Goal: Task Accomplishment & Management: Manage account settings

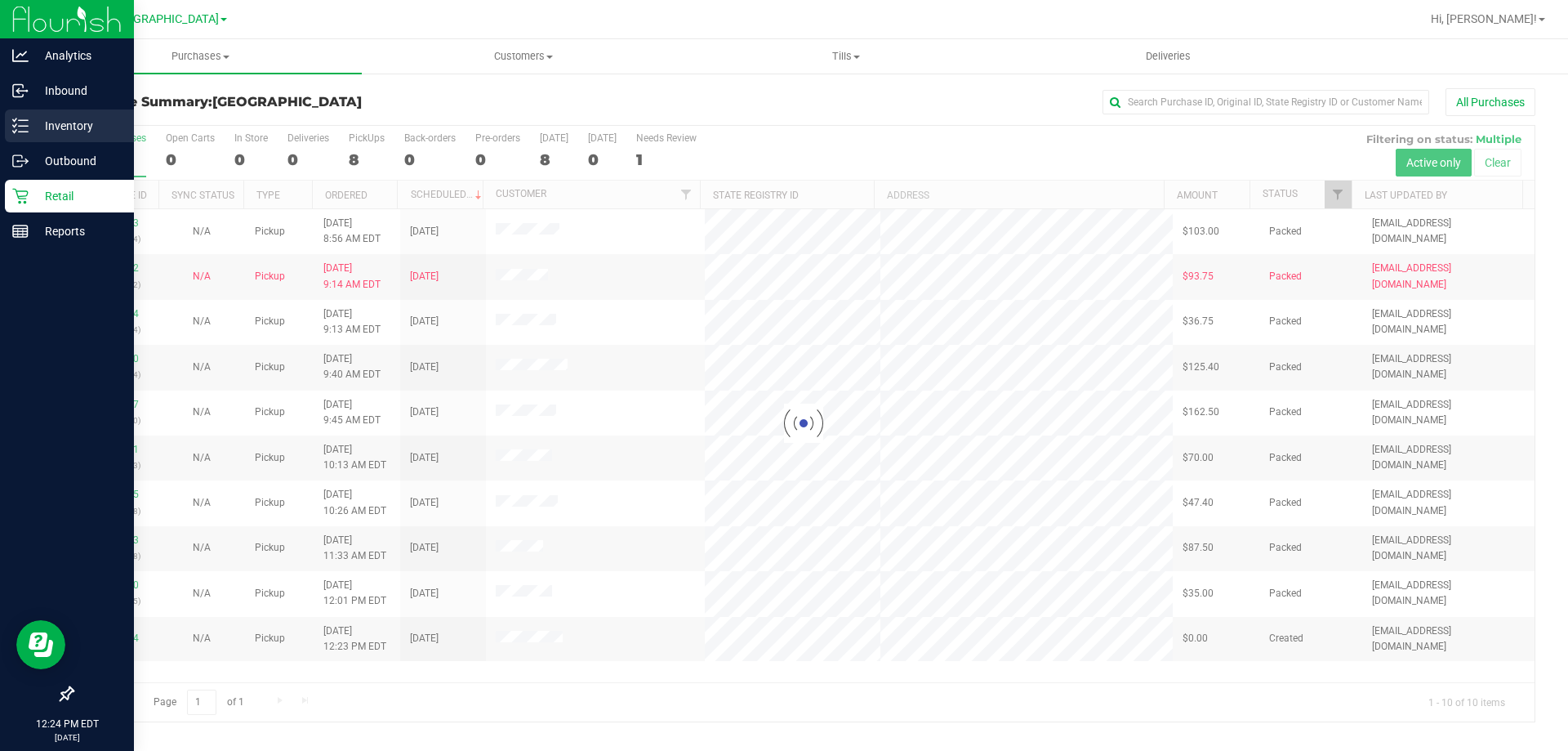
click at [58, 127] on p "Inventory" at bounding box center [77, 126] width 98 height 20
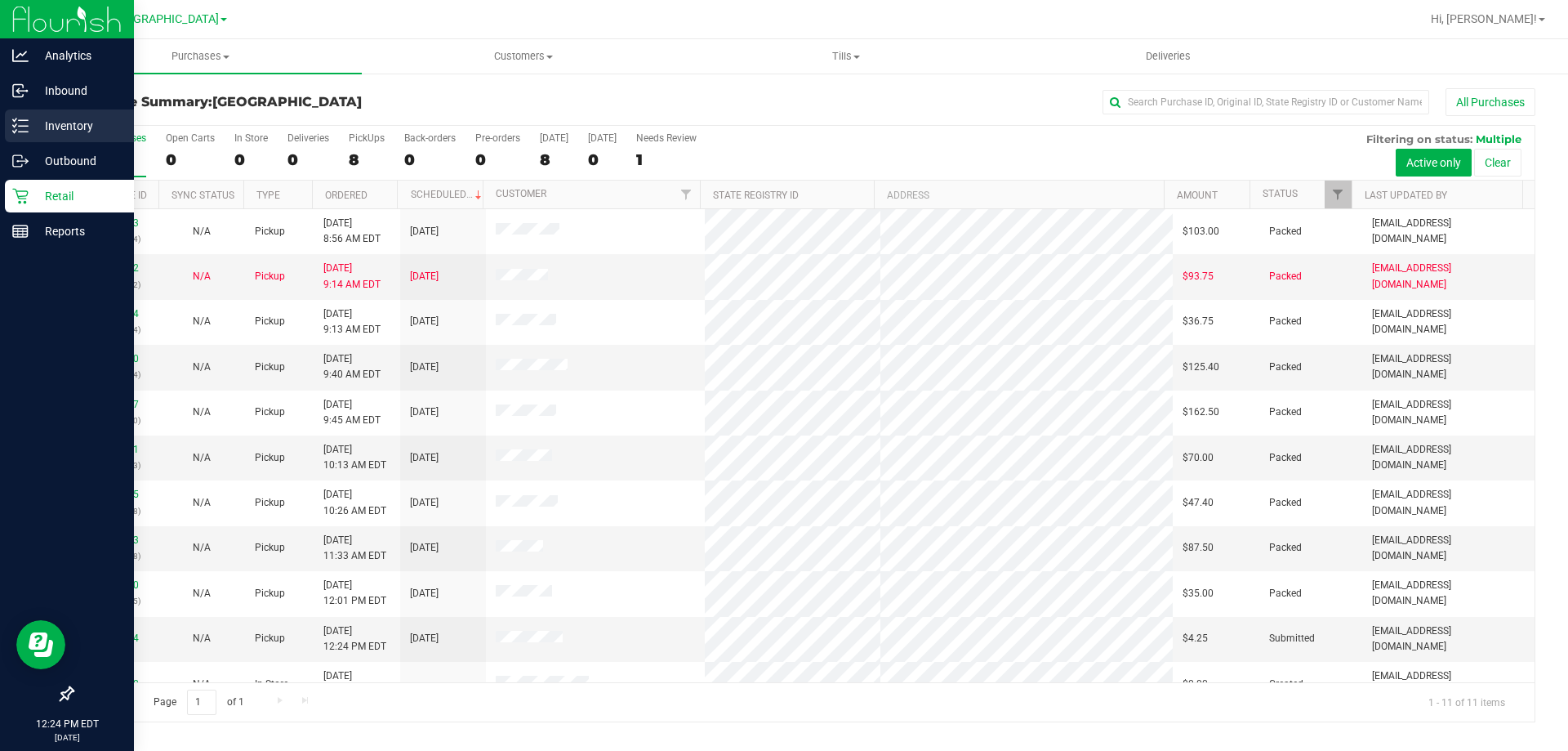
click at [71, 127] on p "Inventory" at bounding box center [77, 126] width 98 height 20
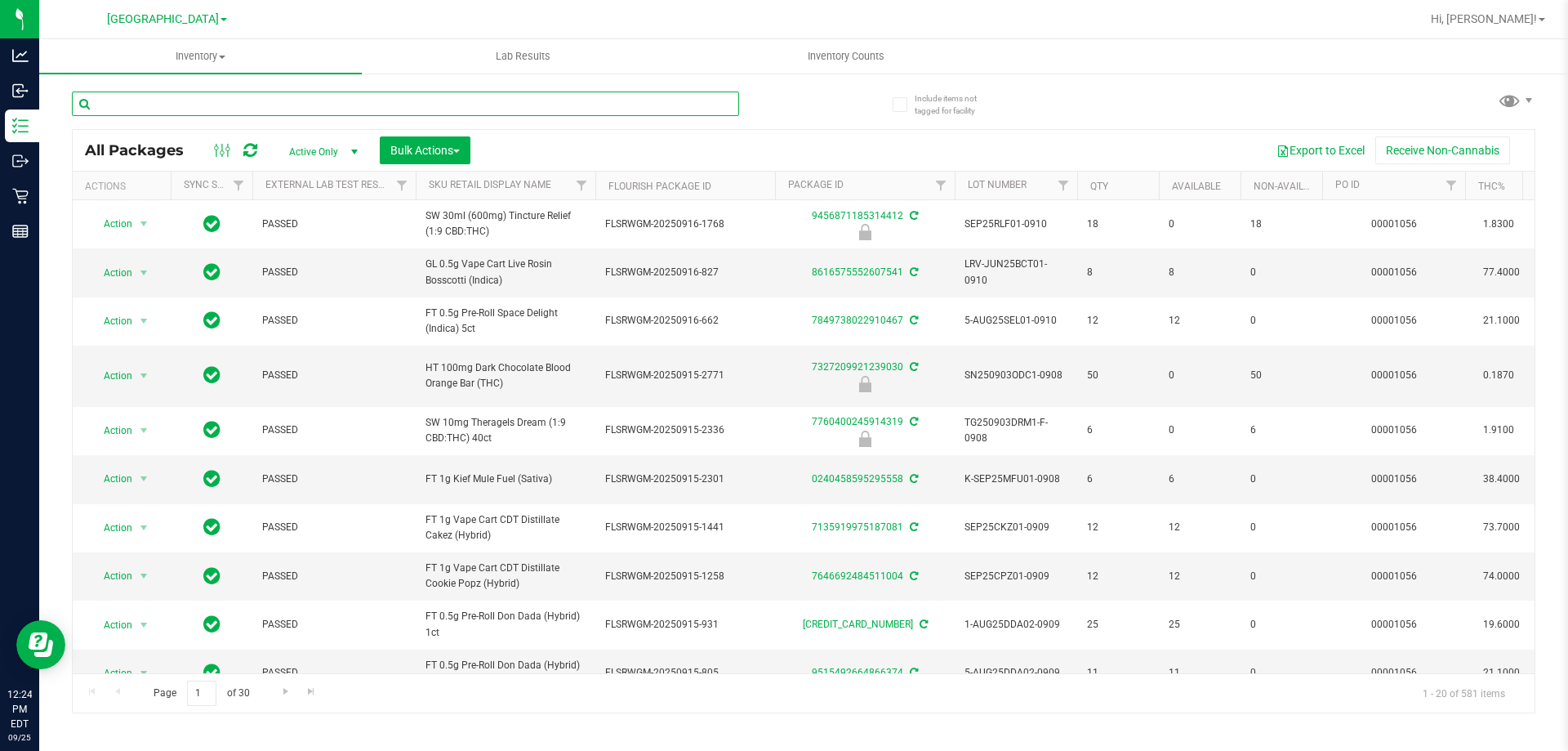
click at [198, 102] on input "text" at bounding box center [406, 104] width 667 height 24
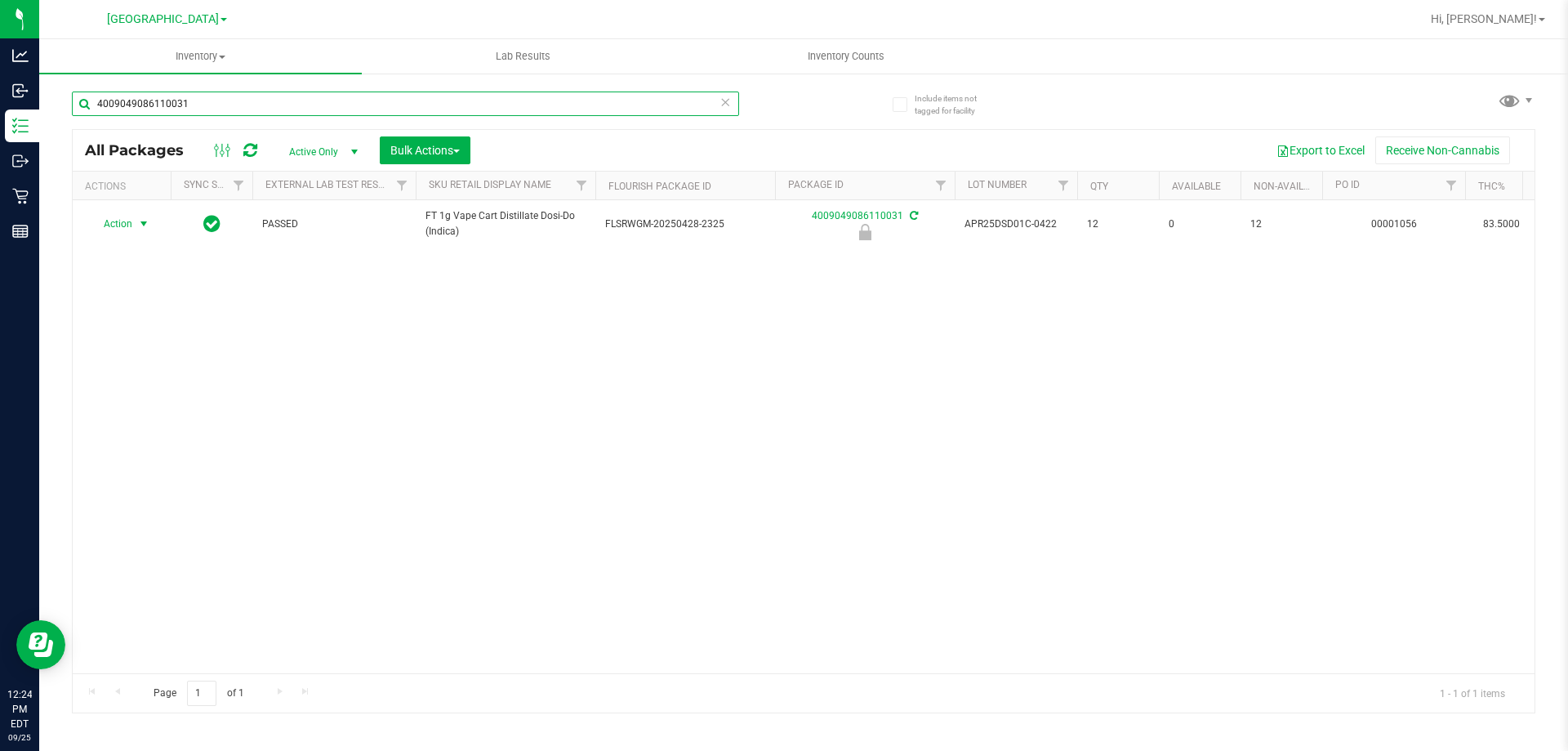
type input "4009049086110031"
click at [130, 222] on span "Action" at bounding box center [111, 224] width 44 height 23
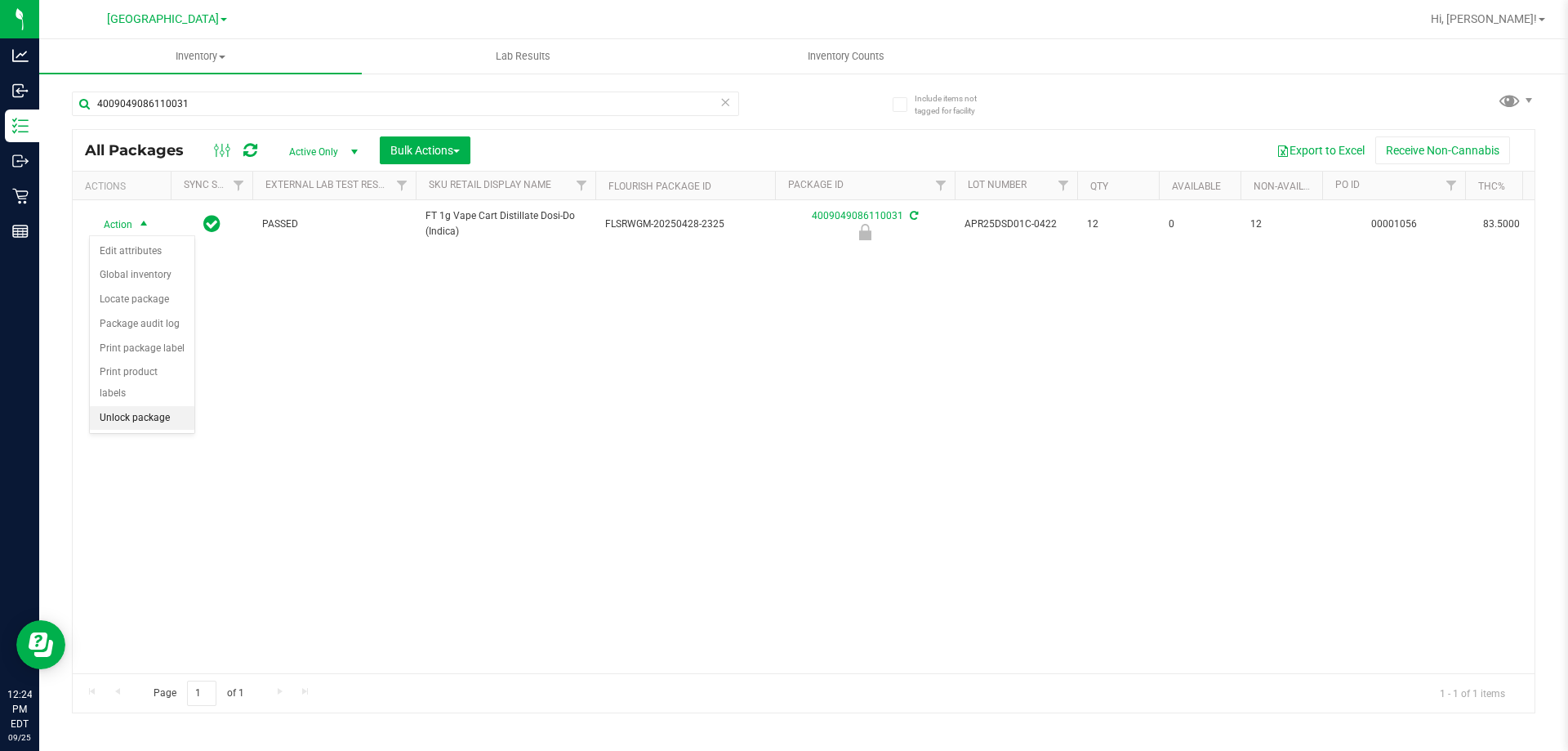
click at [127, 406] on li "Unlock package" at bounding box center [142, 418] width 105 height 24
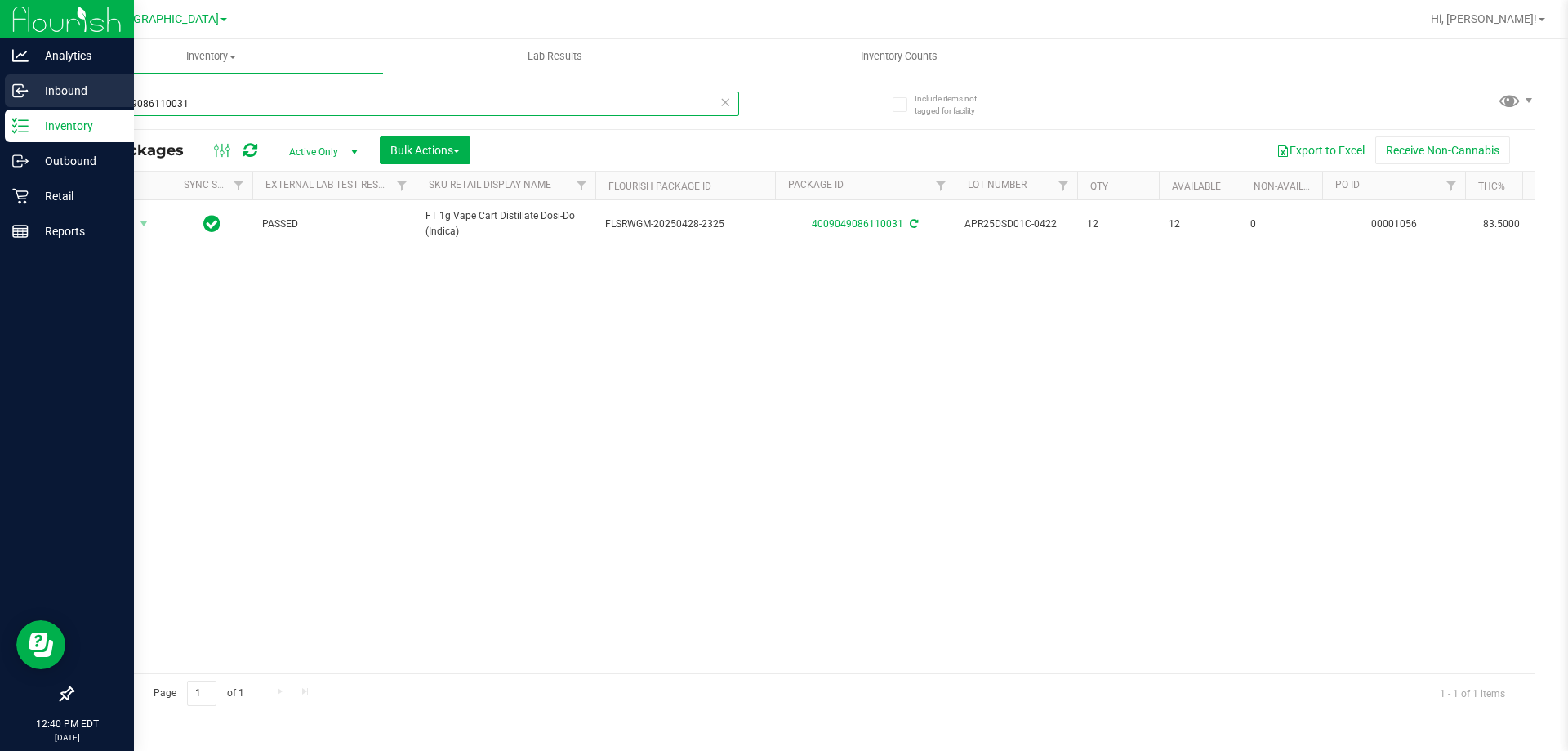
drag, startPoint x: 208, startPoint y: 104, endPoint x: 29, endPoint y: 101, distance: 179.0
click at [29, 104] on div "Analytics Inbound Inventory Outbound Retail Reports 12:40 PM EDT [DATE] 09/25 […" at bounding box center [784, 376] width 1568 height 751
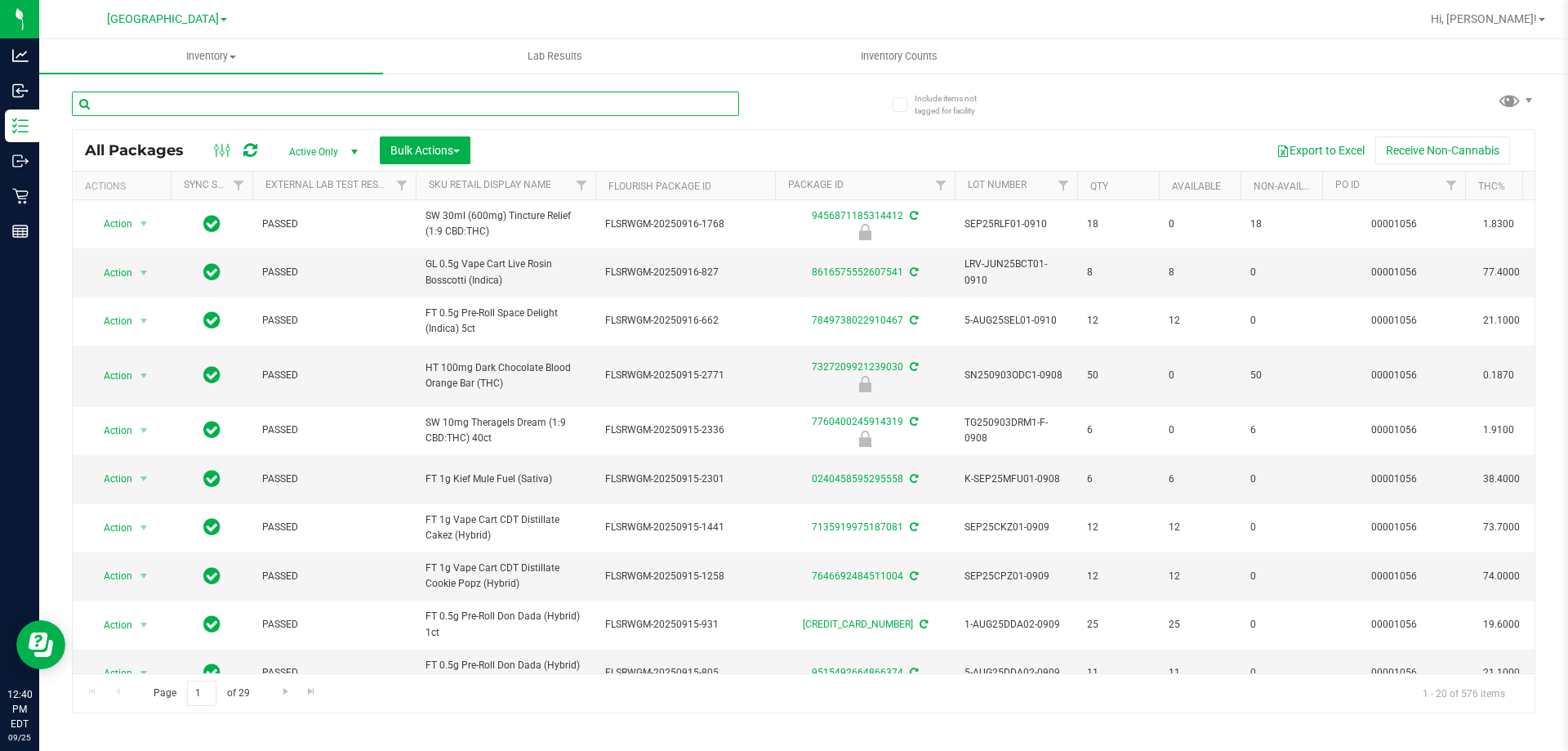
click at [306, 104] on input "text" at bounding box center [406, 104] width 667 height 24
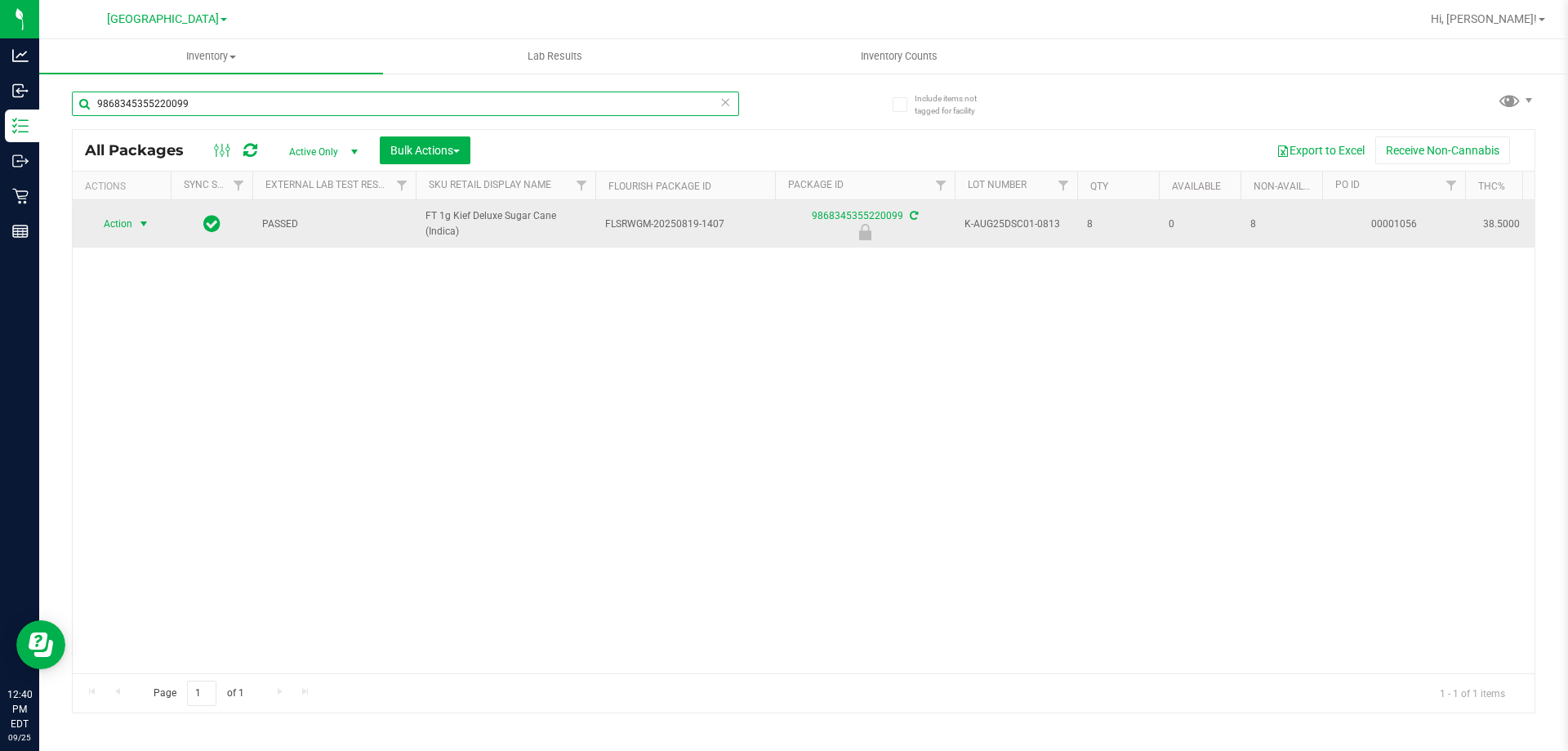
type input "9868345355220099"
click at [146, 224] on span "select" at bounding box center [143, 224] width 13 height 13
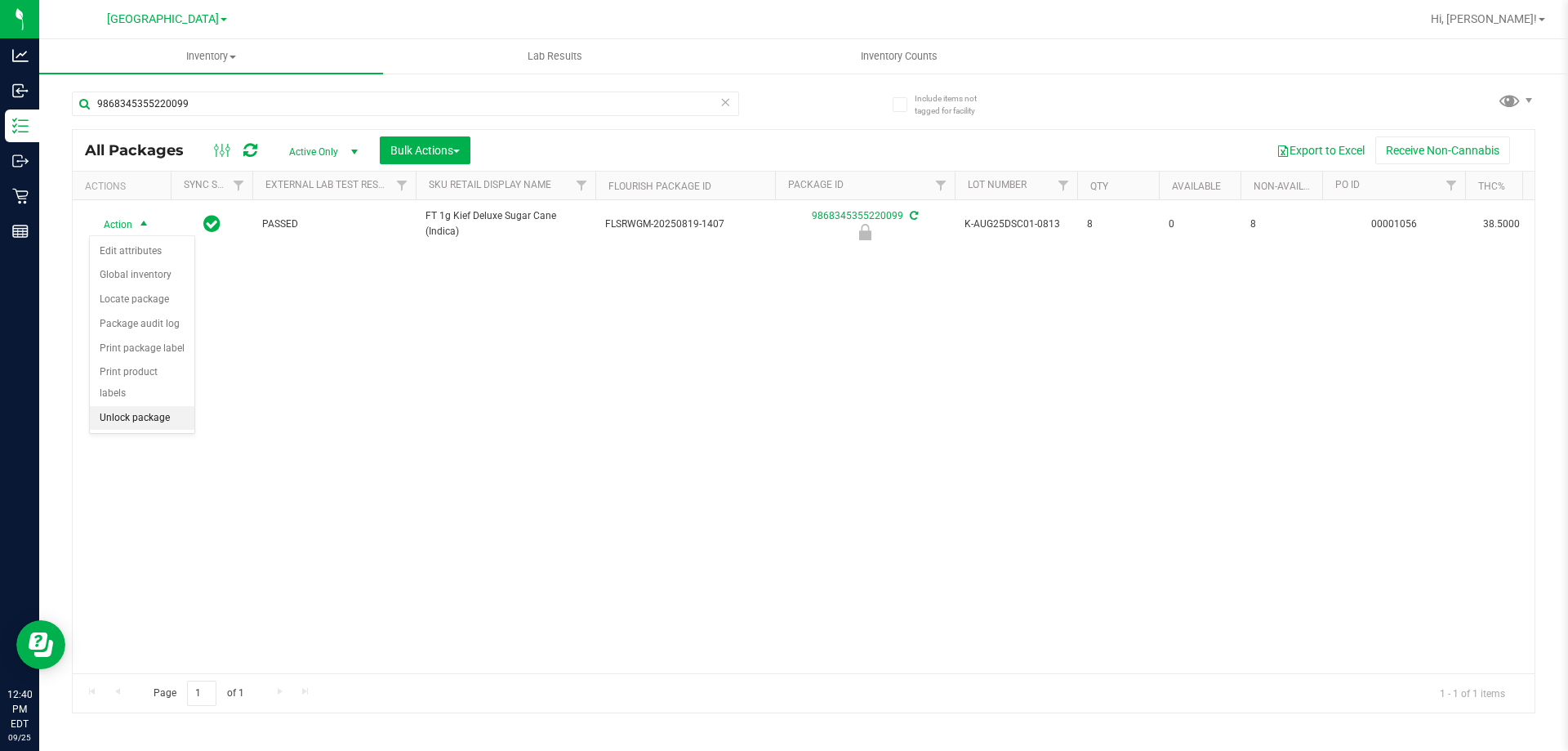
click at [166, 406] on li "Unlock package" at bounding box center [142, 418] width 105 height 24
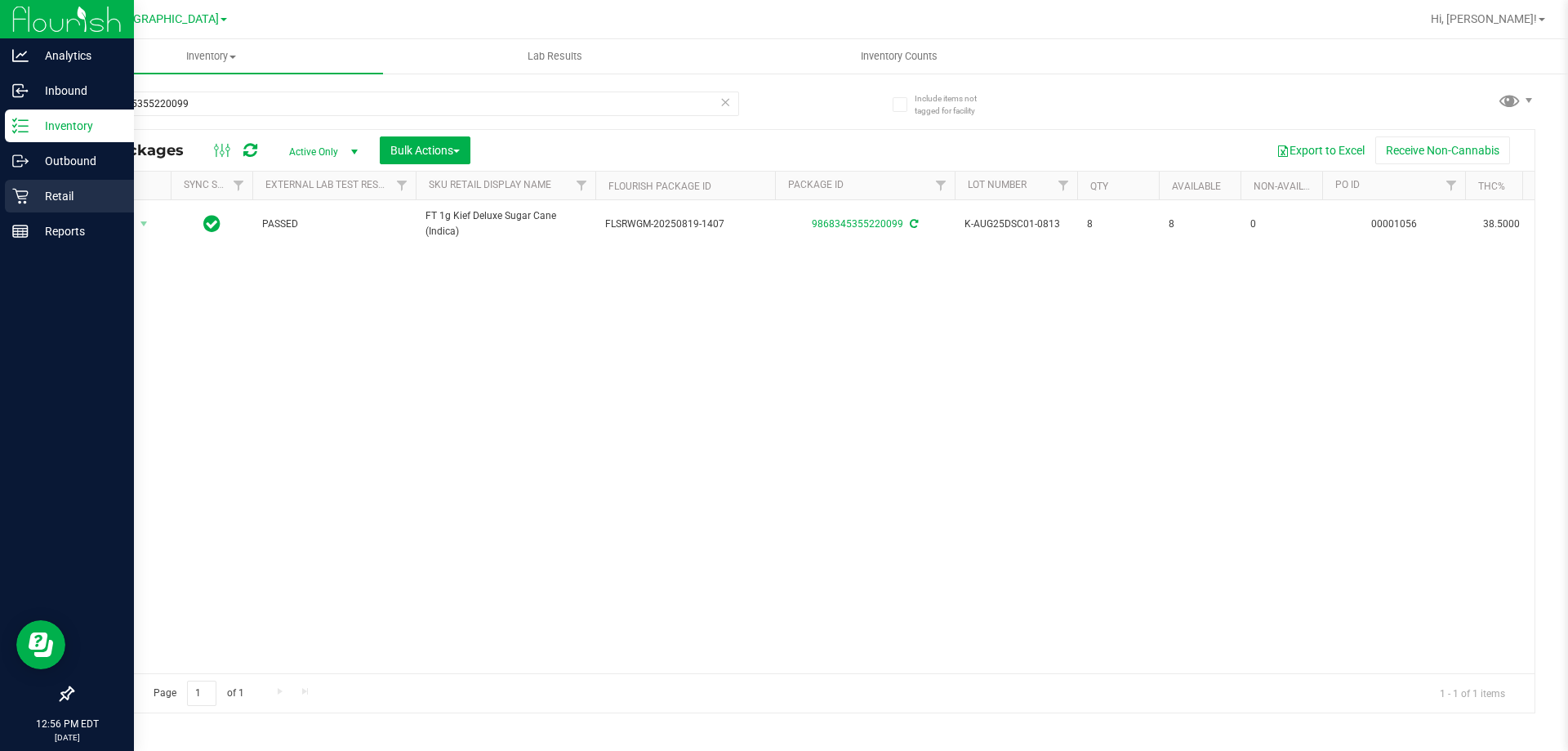
click at [31, 188] on p "Retail" at bounding box center [77, 196] width 98 height 20
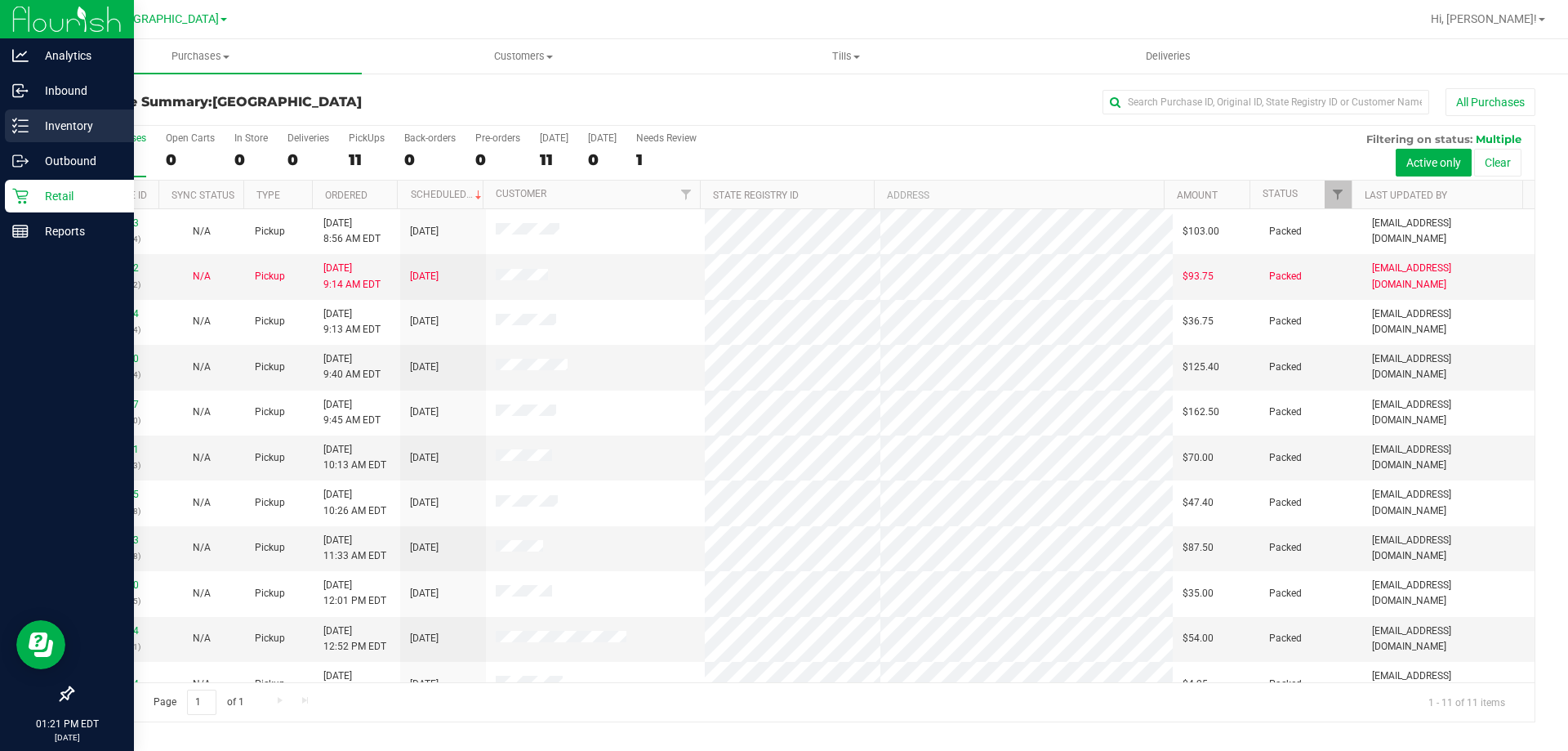
click at [29, 131] on p "Inventory" at bounding box center [77, 126] width 98 height 20
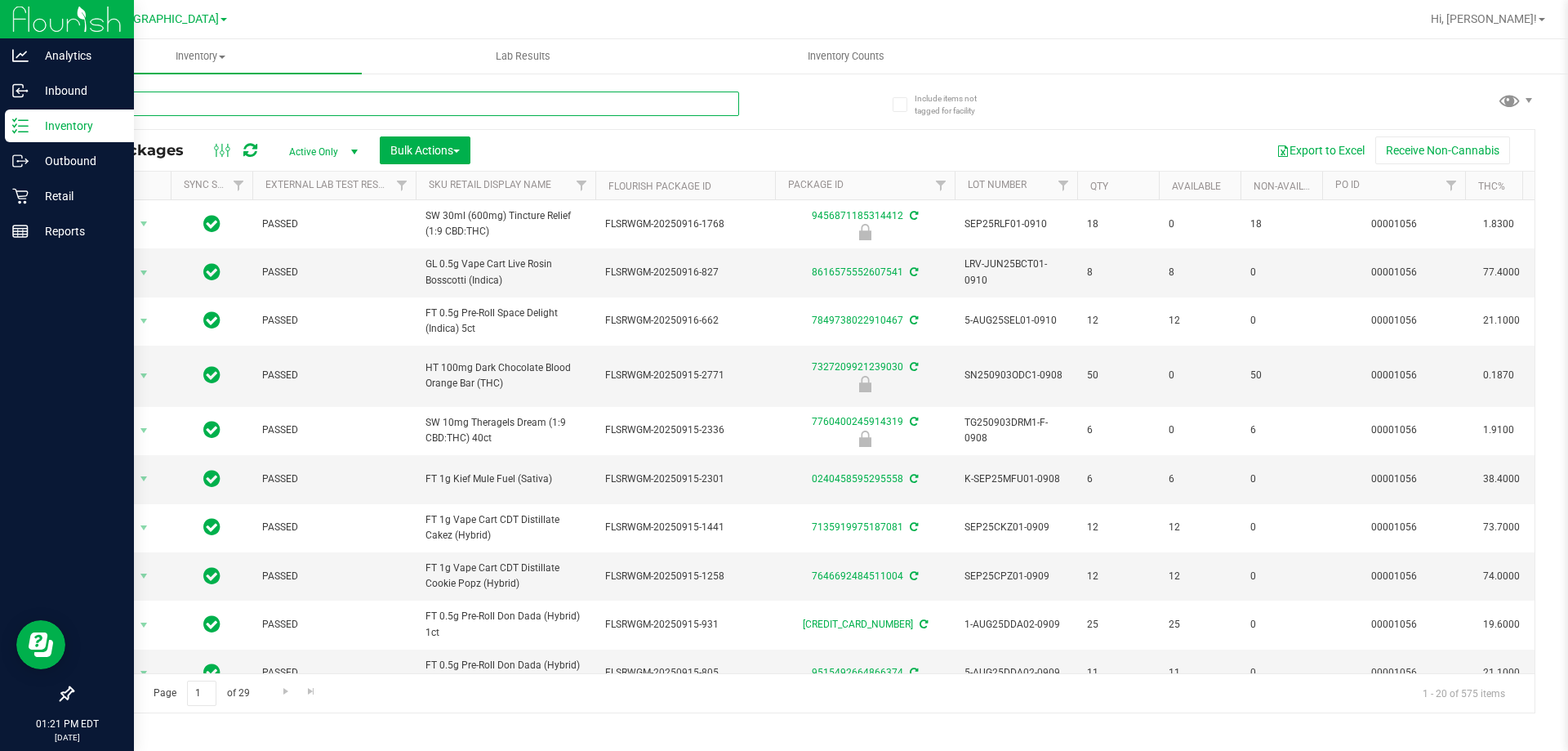
click at [354, 103] on input "text" at bounding box center [406, 104] width 667 height 24
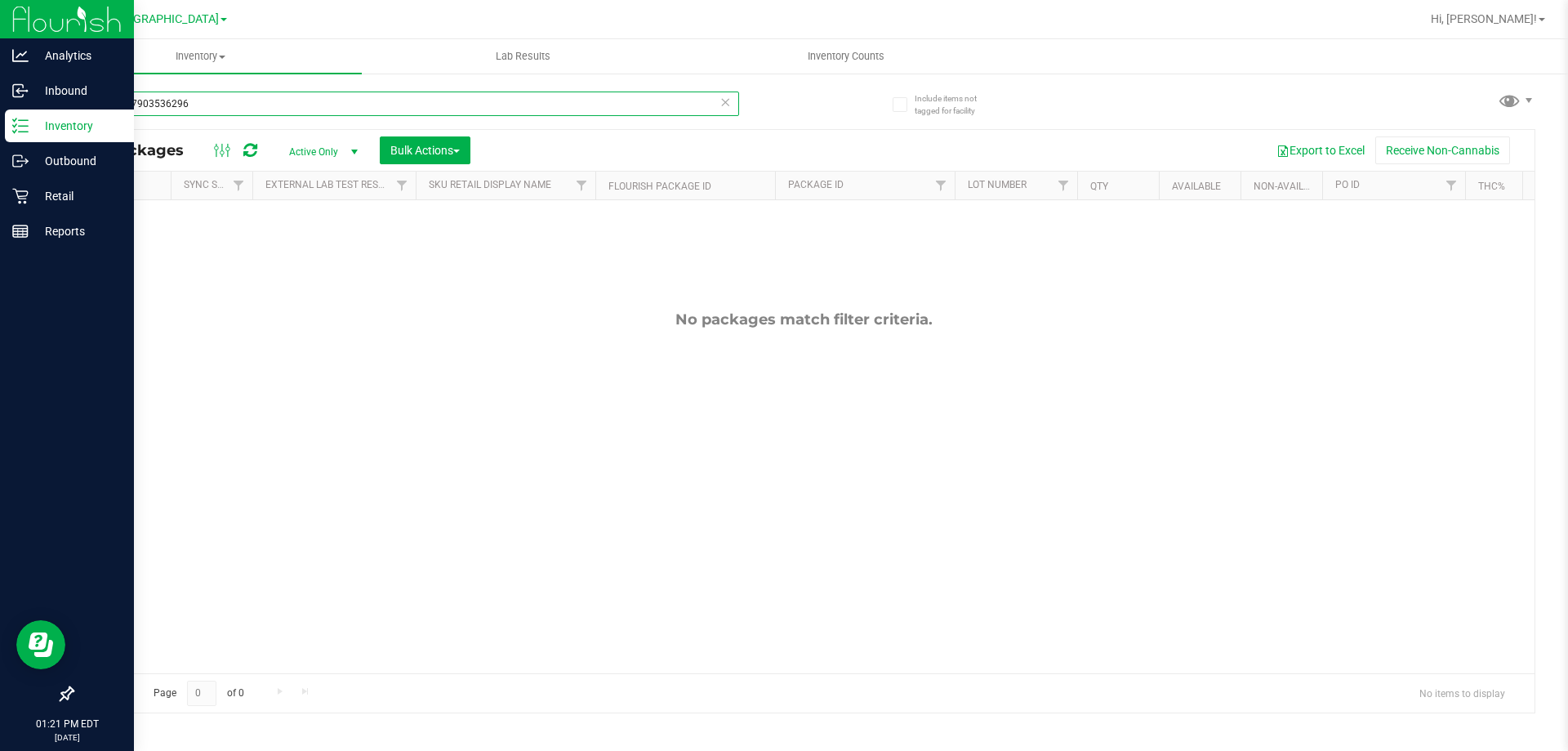
click at [354, 103] on input "7988407903536296" at bounding box center [406, 104] width 667 height 24
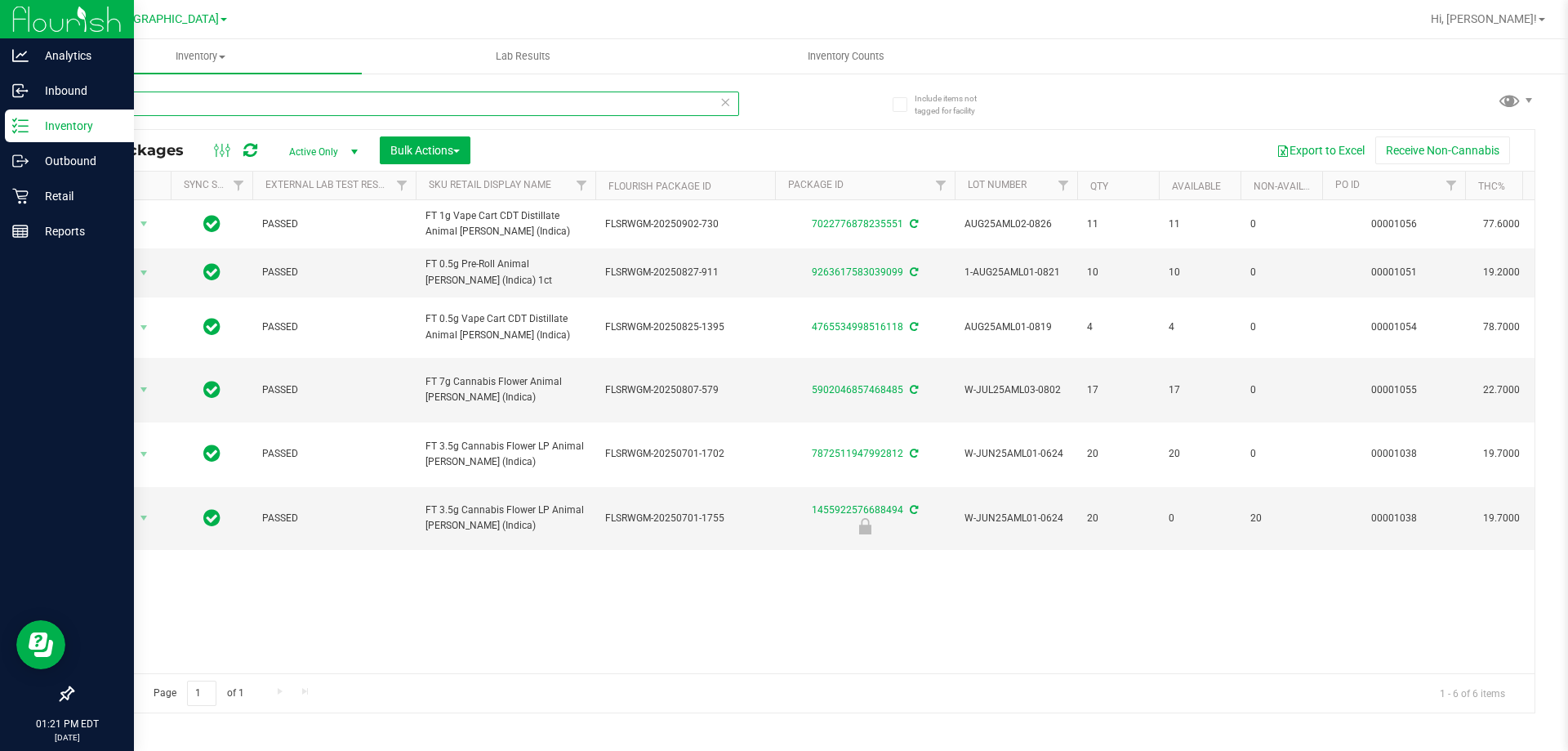
click at [354, 103] on input "aml" at bounding box center [406, 104] width 667 height 24
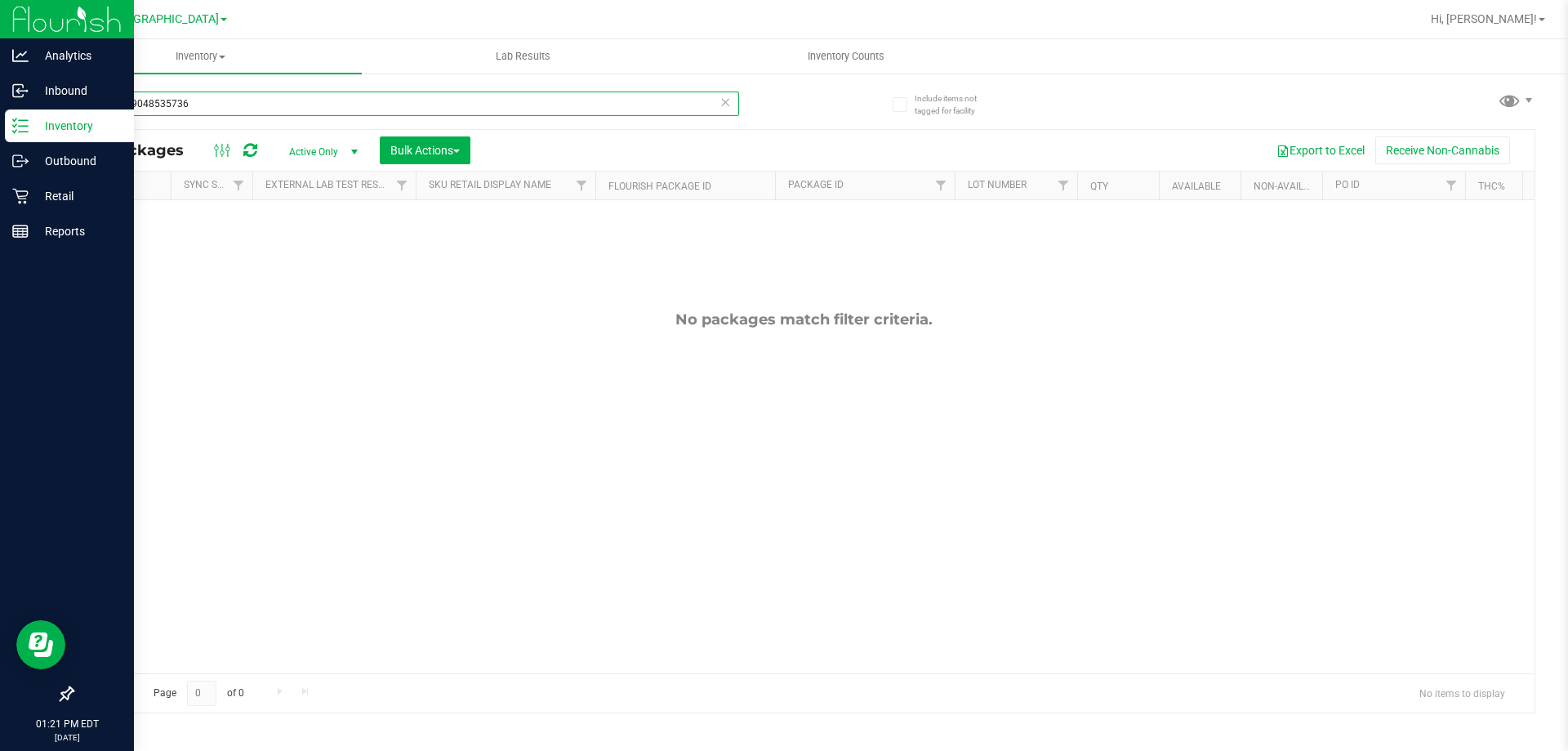
click at [354, 103] on input "6233169048535736" at bounding box center [406, 104] width 667 height 24
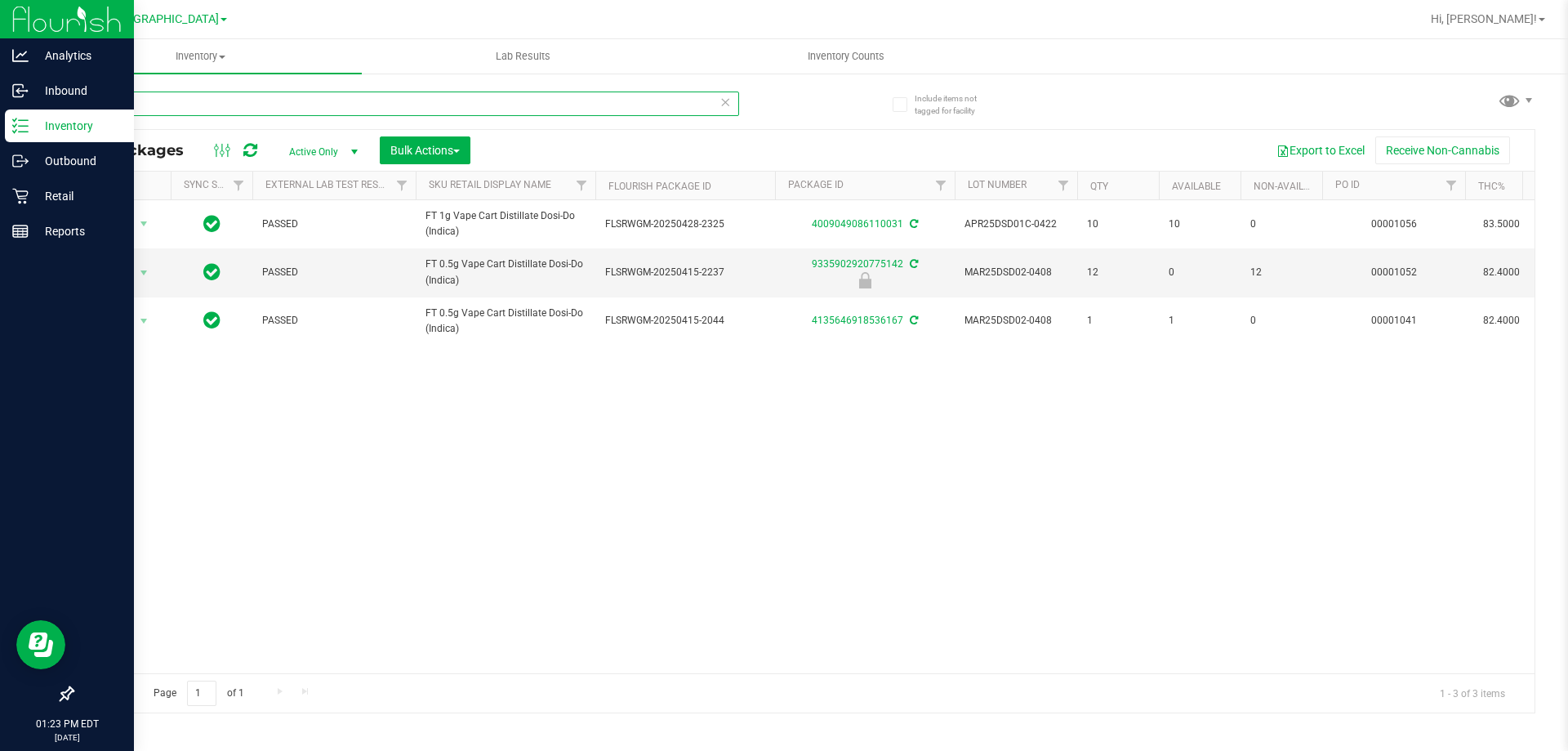
click at [354, 103] on input "dsd" at bounding box center [406, 104] width 667 height 24
type input "dsc"
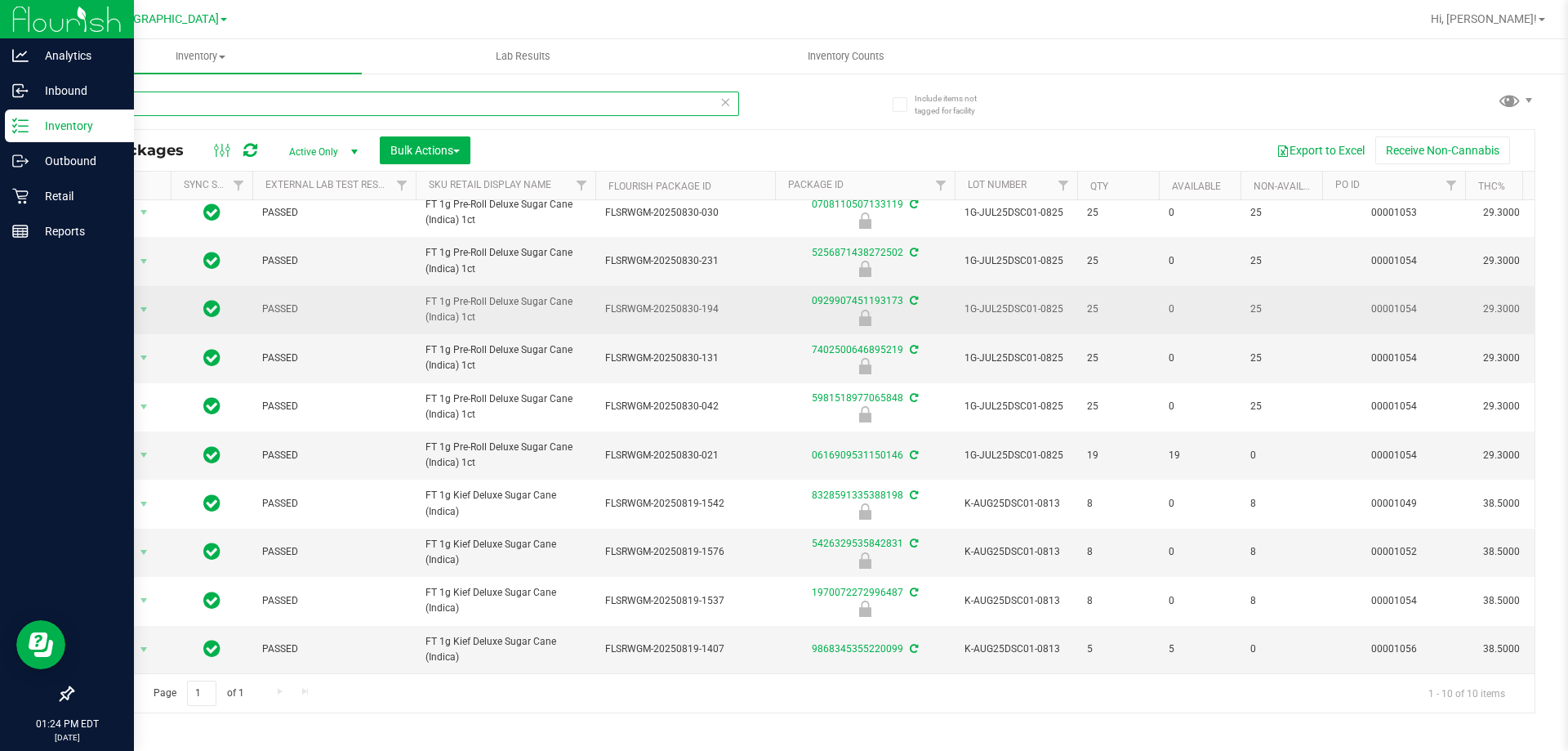
scroll to position [23, 0]
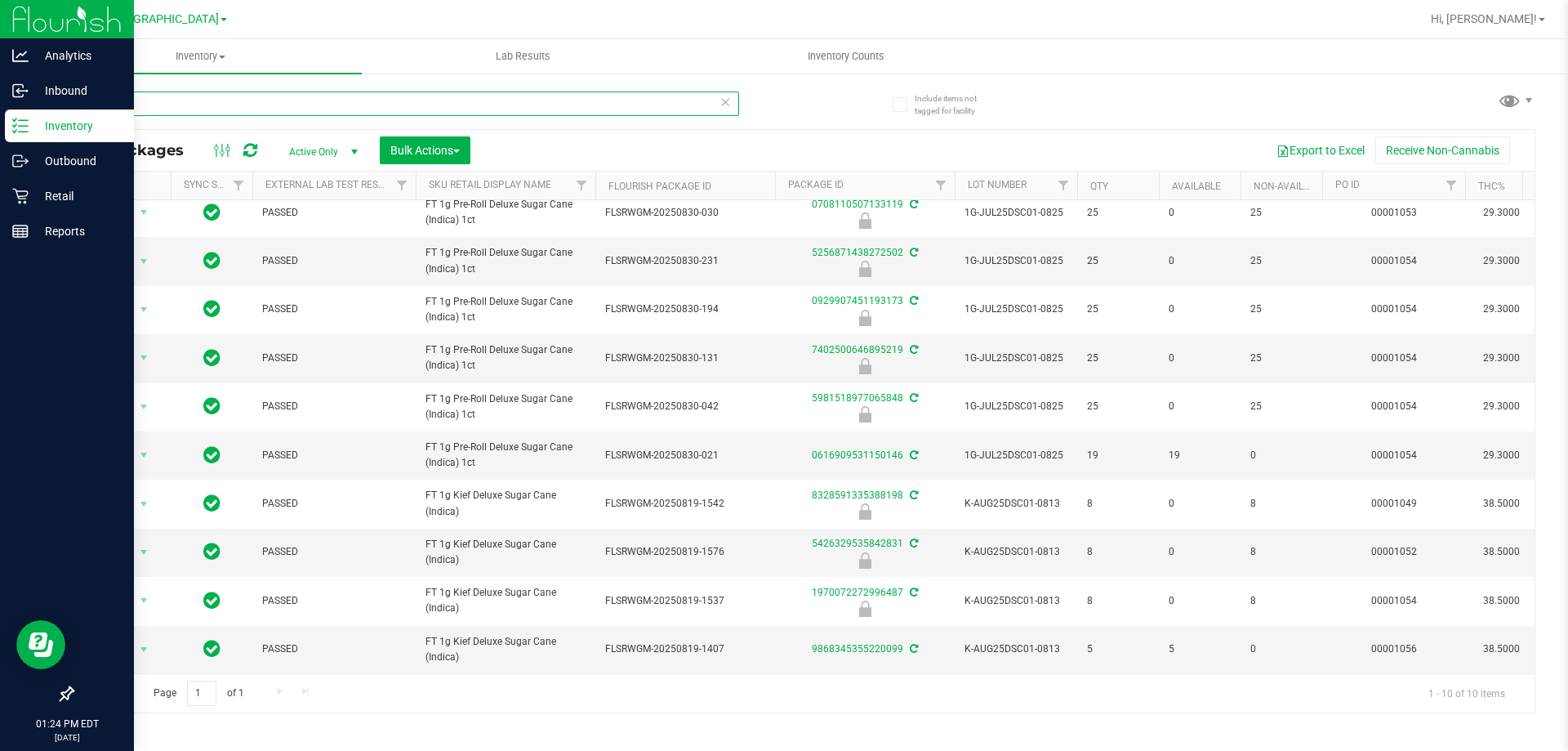
click at [203, 112] on input "dsc" at bounding box center [406, 104] width 667 height 24
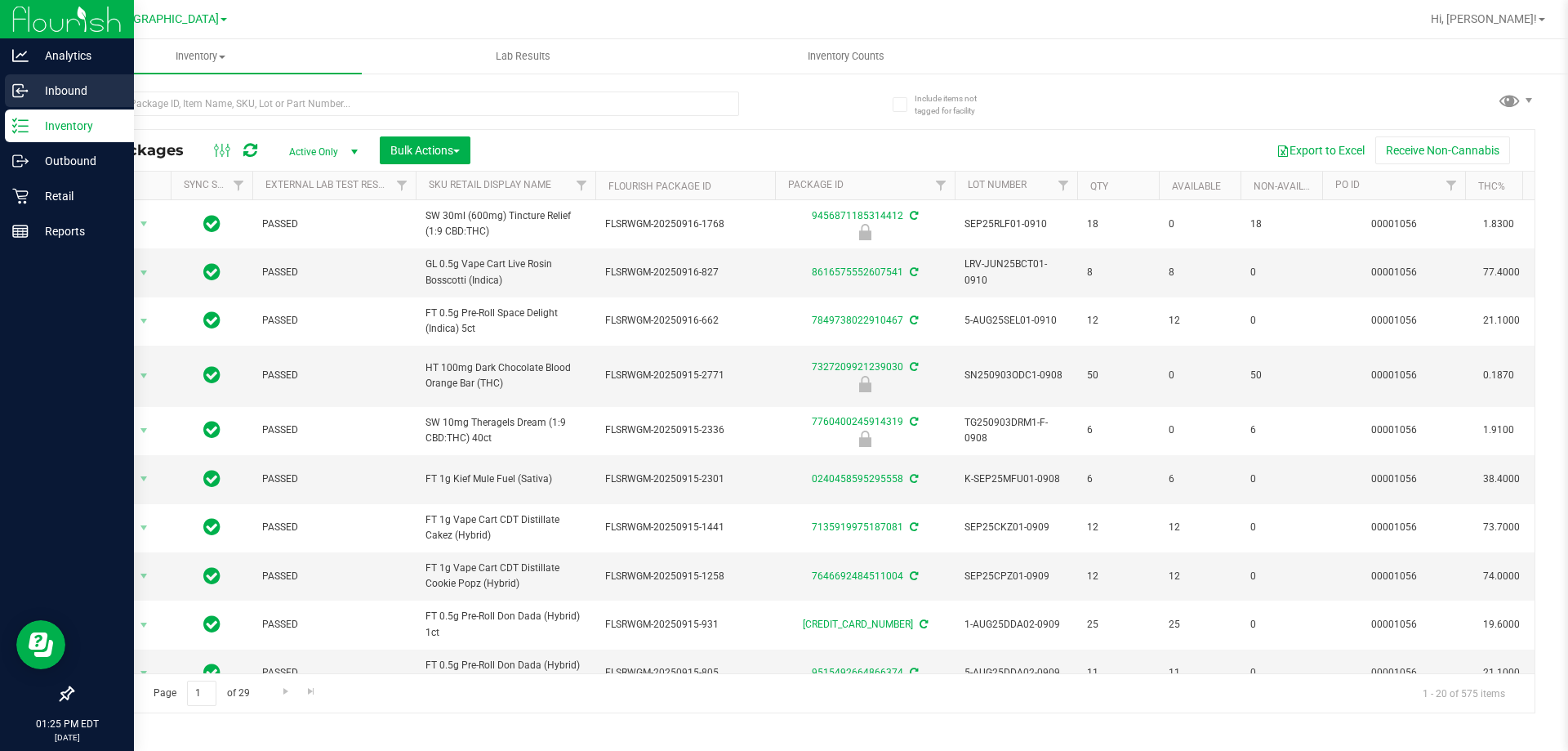
click at [50, 85] on p "Inbound" at bounding box center [77, 90] width 98 height 20
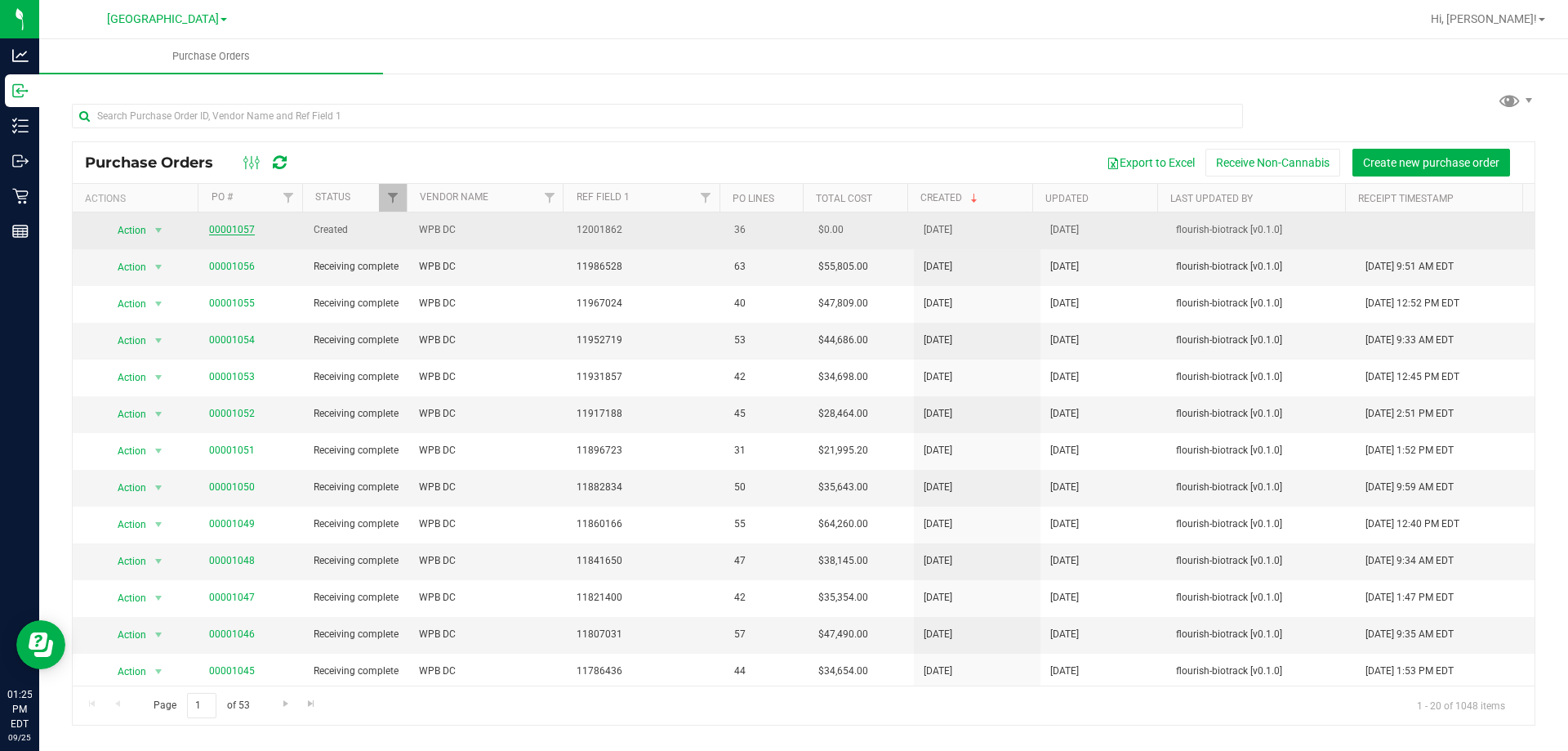
click at [236, 232] on link "00001057" at bounding box center [231, 229] width 46 height 11
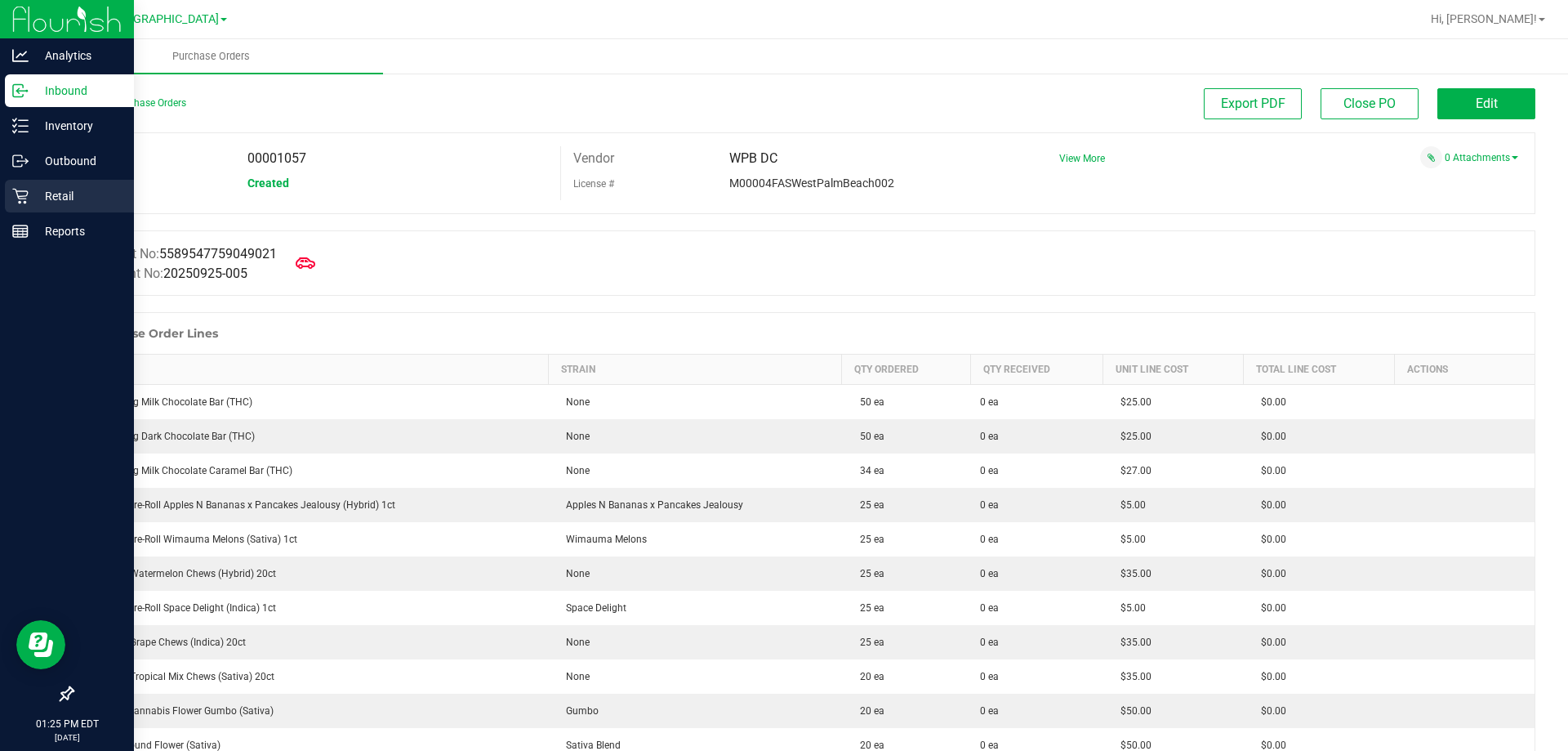
click at [48, 193] on p "Retail" at bounding box center [77, 196] width 98 height 20
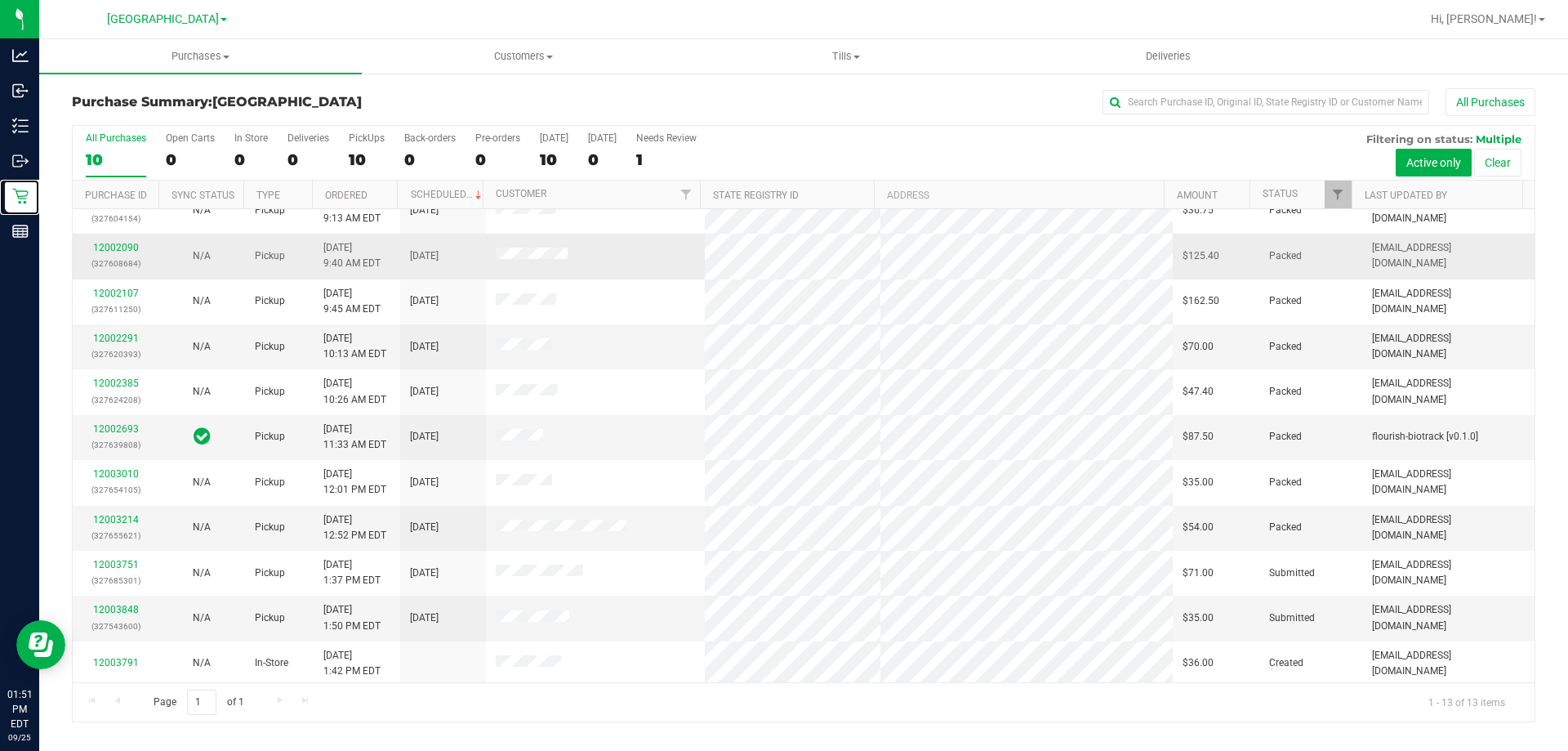
scroll to position [114, 0]
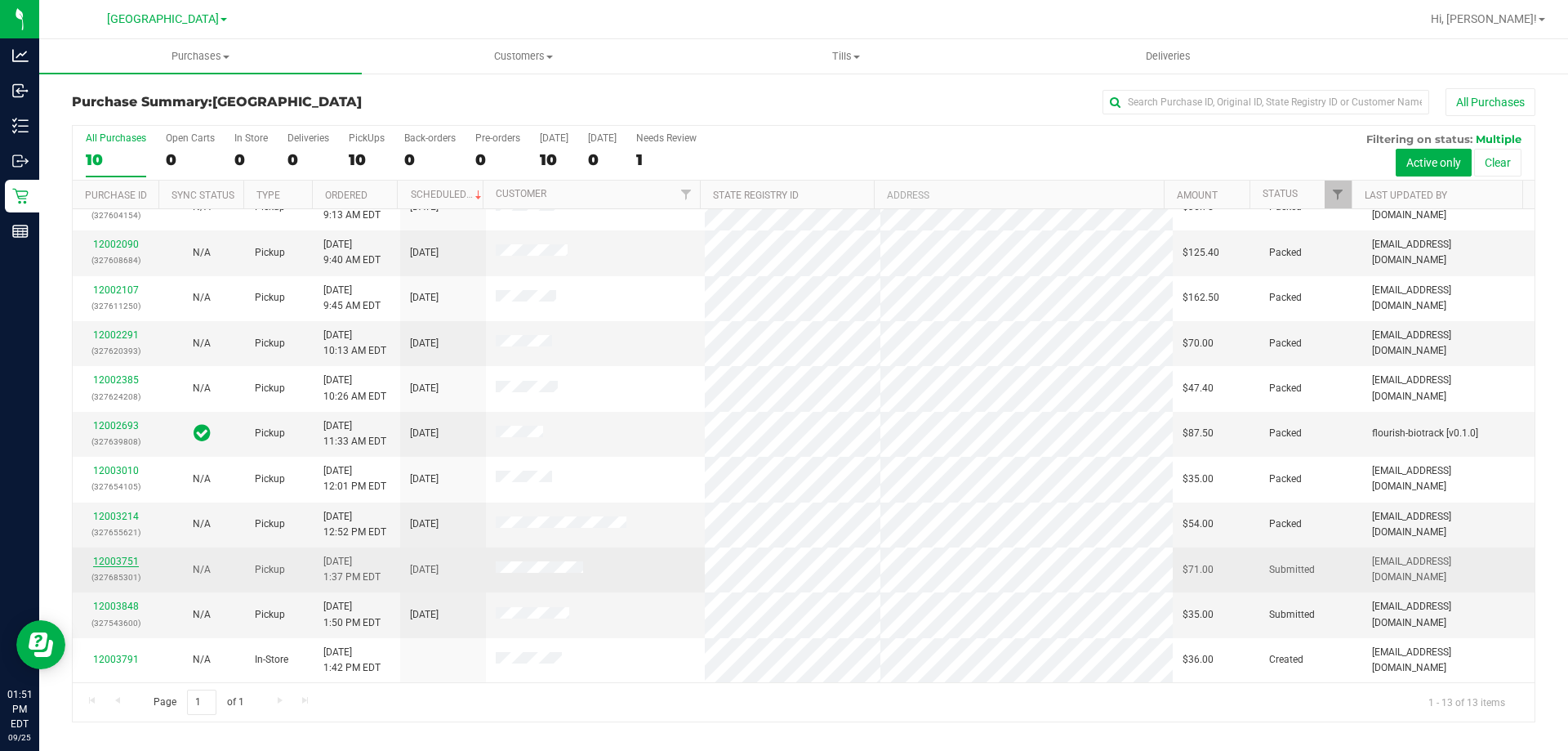
click at [122, 564] on link "12003751" at bounding box center [115, 561] width 46 height 11
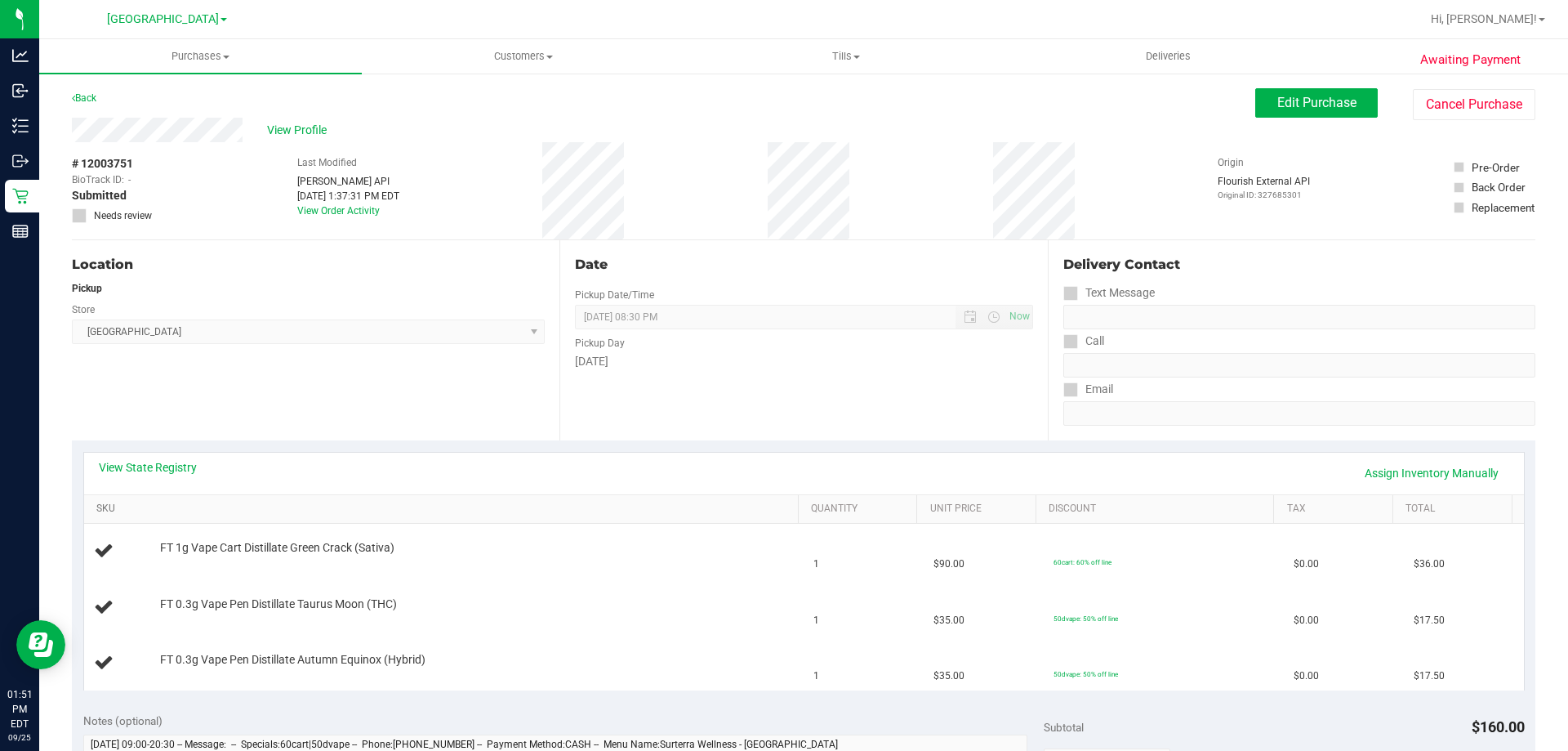
click at [236, 510] on link "SKU" at bounding box center [444, 508] width 695 height 13
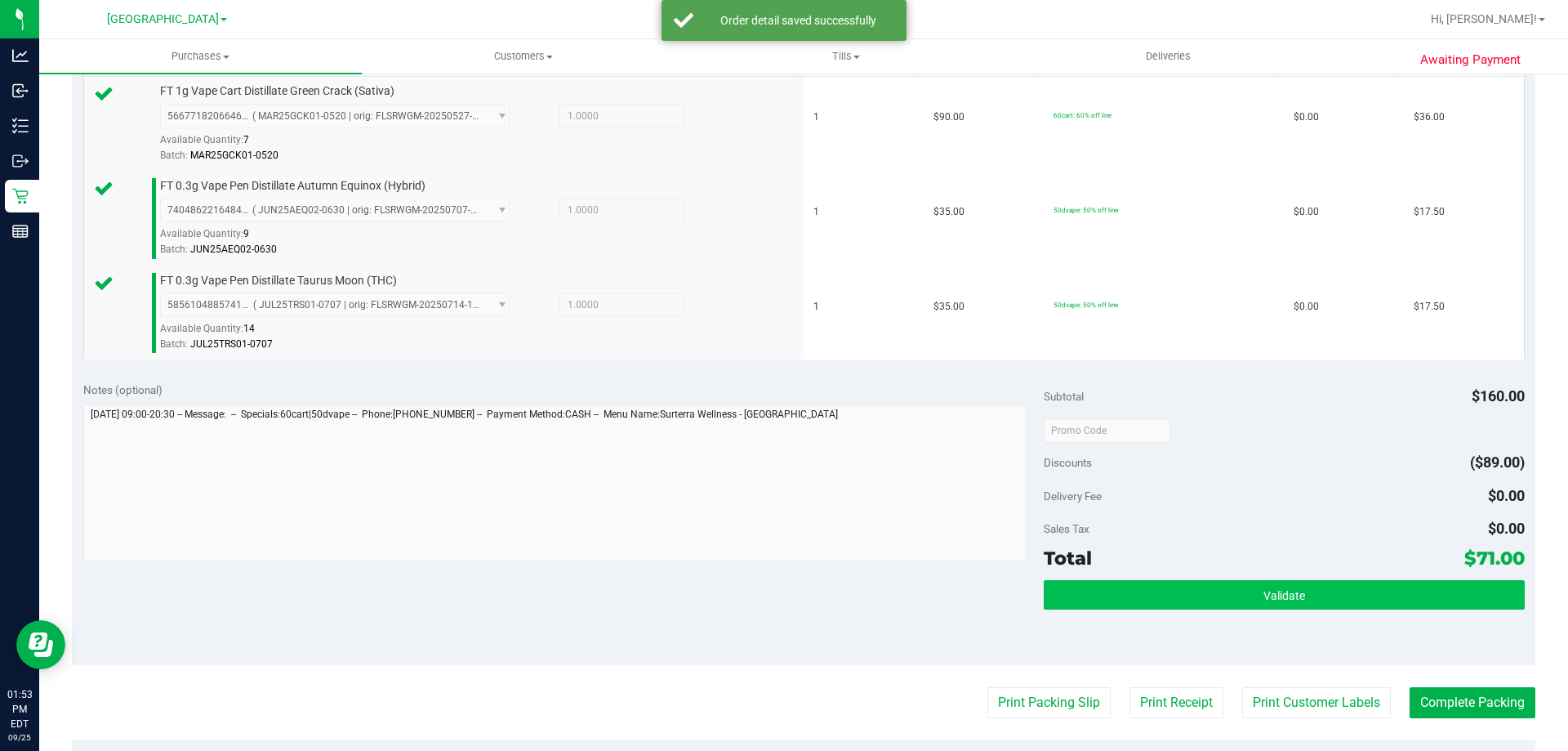
scroll to position [490, 0]
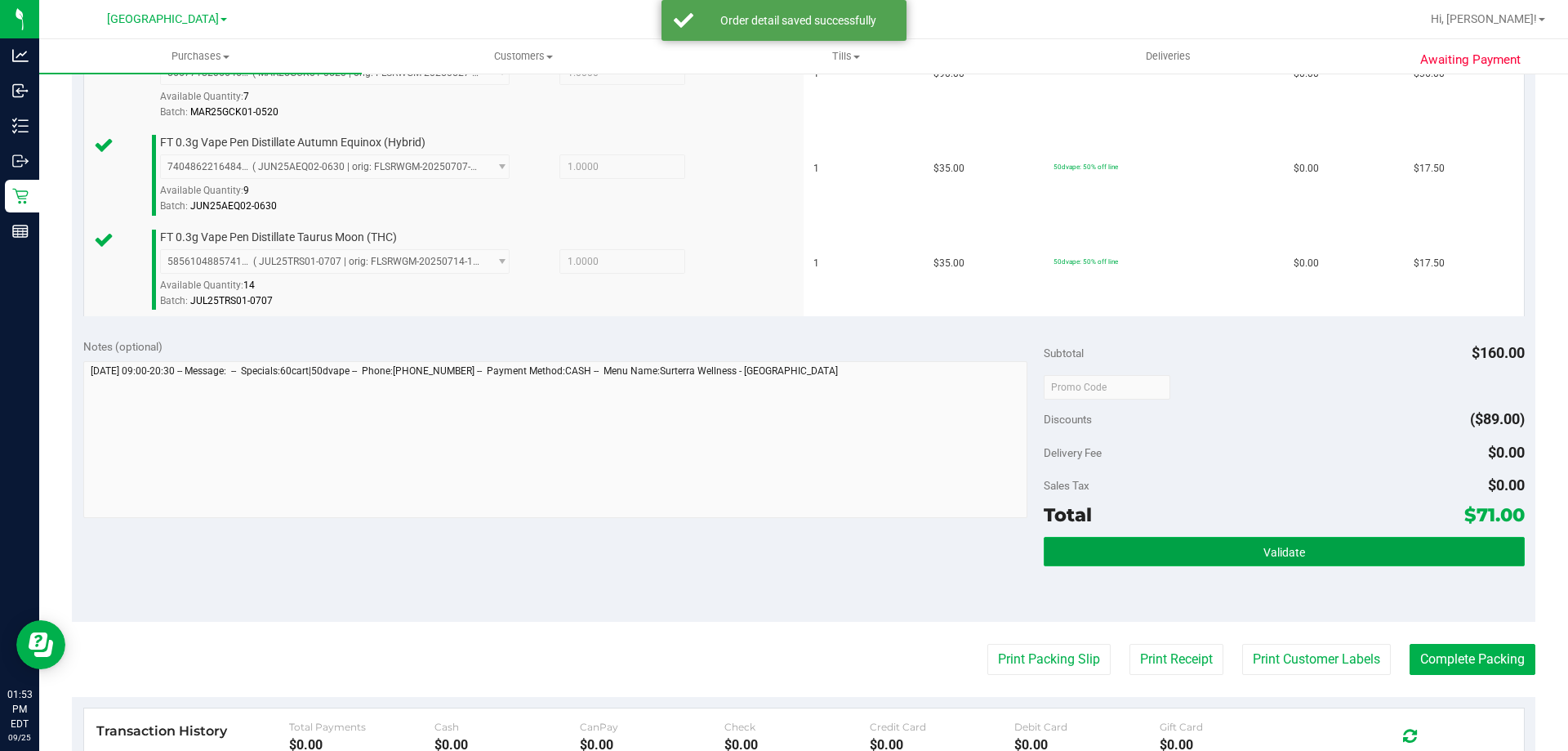
click at [1103, 559] on button "Validate" at bounding box center [1284, 552] width 480 height 29
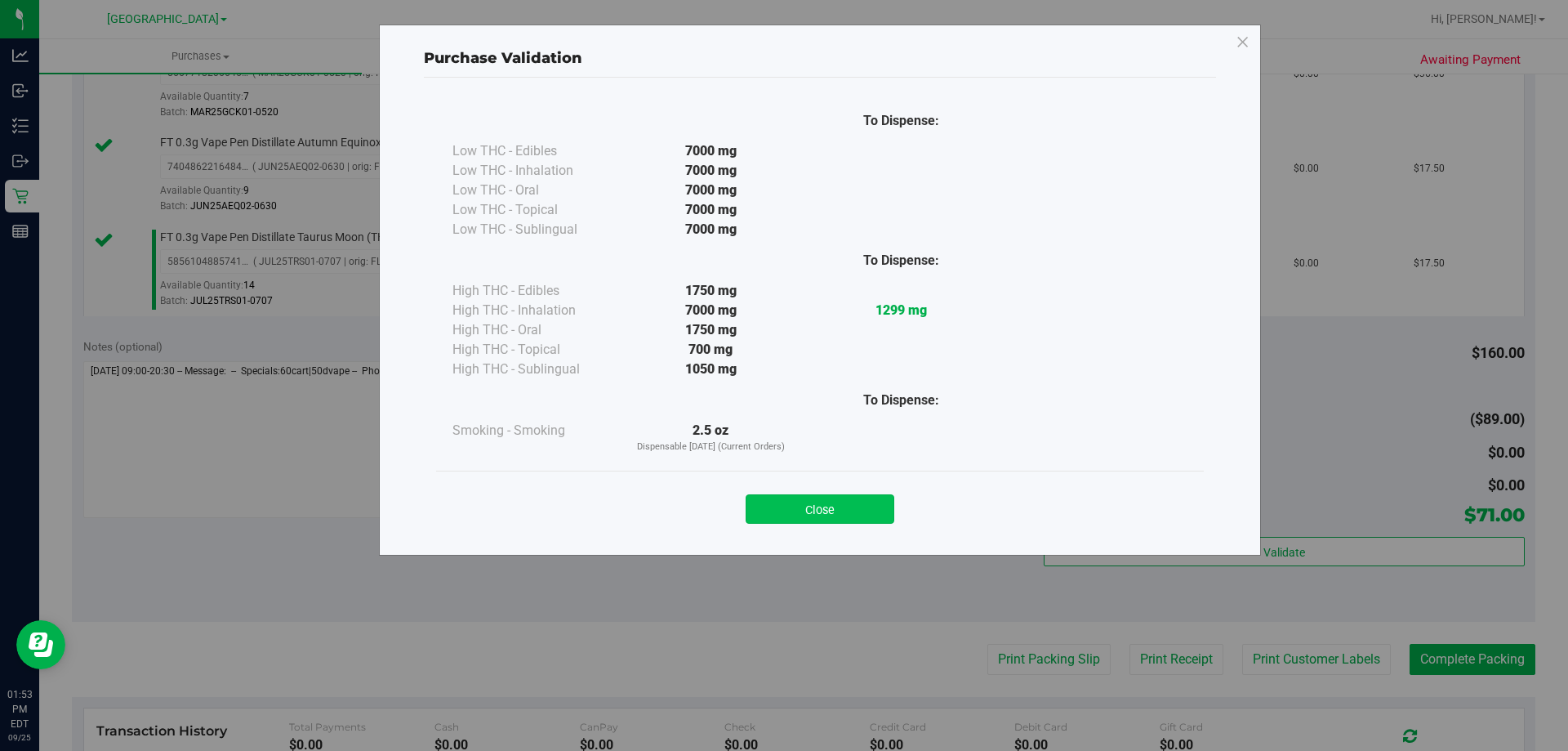
click at [884, 505] on button "Close" at bounding box center [819, 509] width 148 height 29
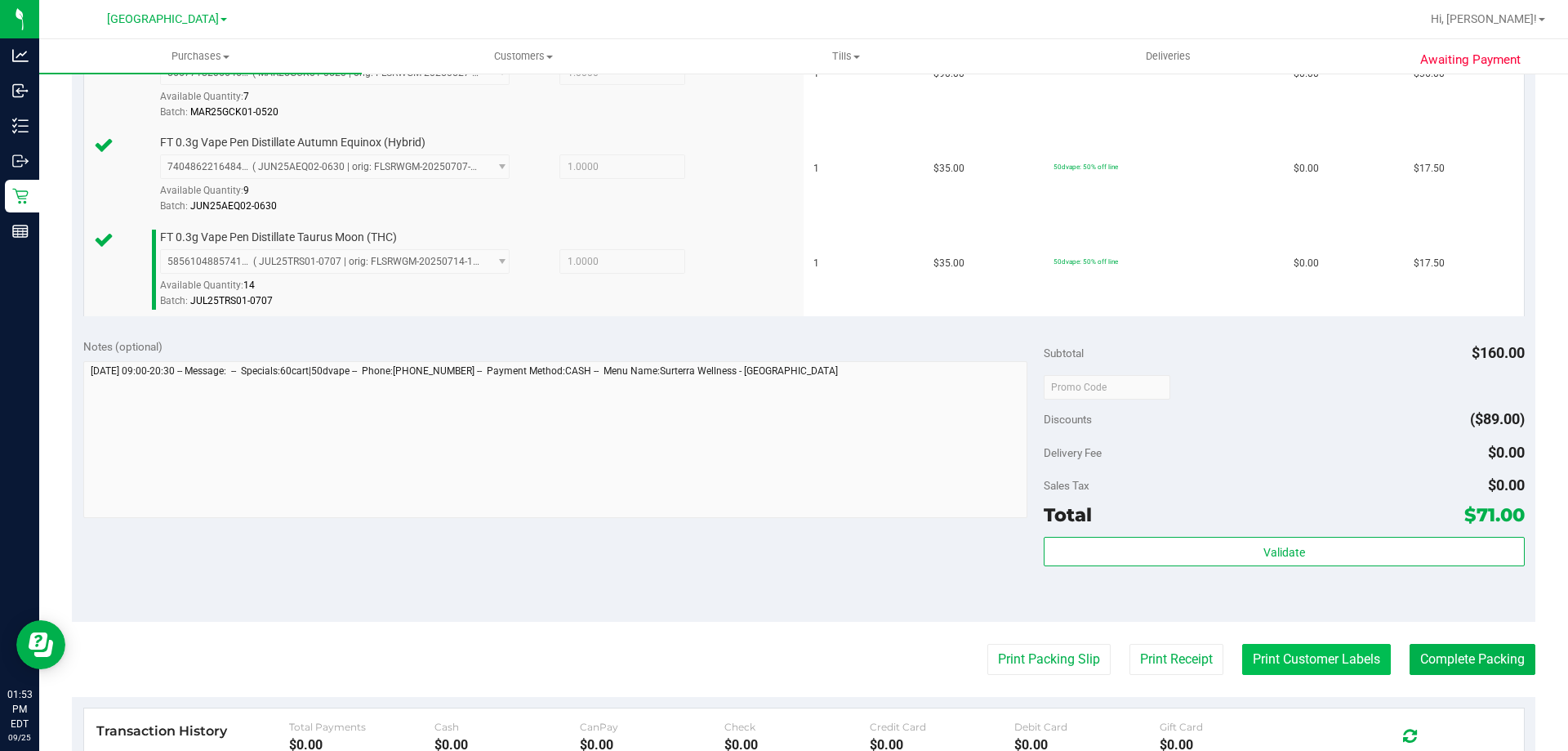
click at [1353, 670] on button "Print Customer Labels" at bounding box center [1316, 660] width 148 height 31
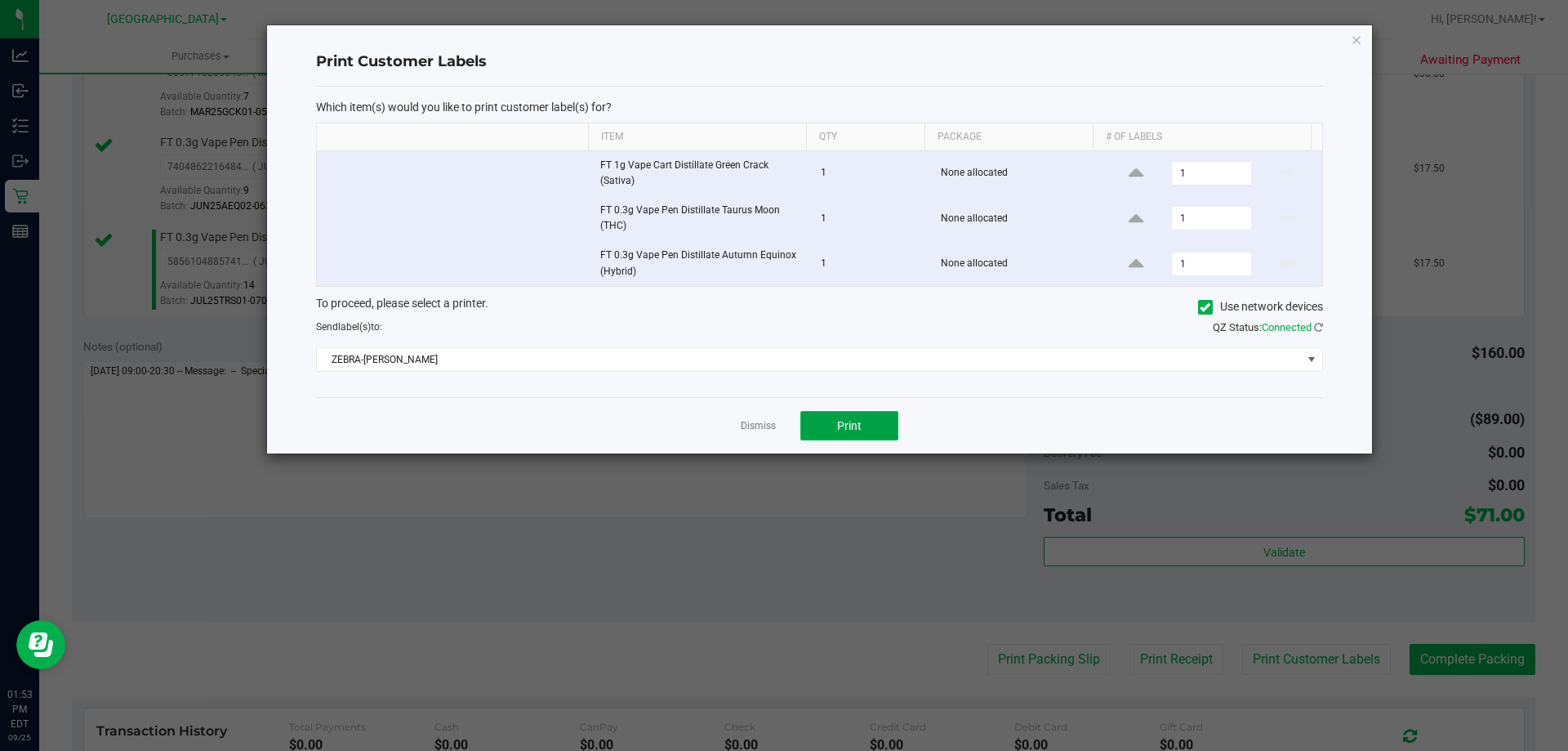
click at [809, 423] on button "Print" at bounding box center [849, 426] width 98 height 29
click at [751, 432] on link "Dismiss" at bounding box center [758, 426] width 36 height 14
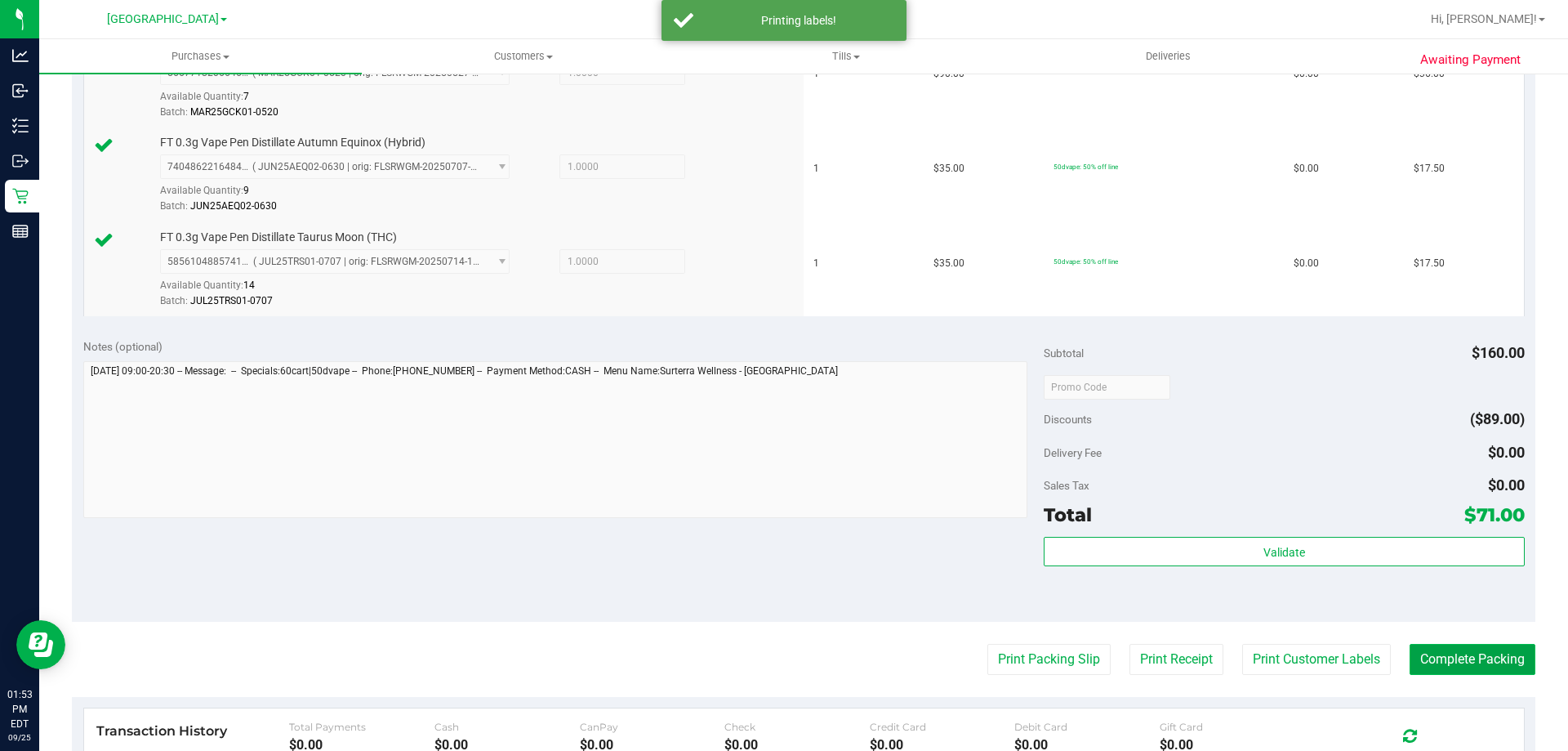
click at [1415, 660] on button "Complete Packing" at bounding box center [1472, 660] width 126 height 31
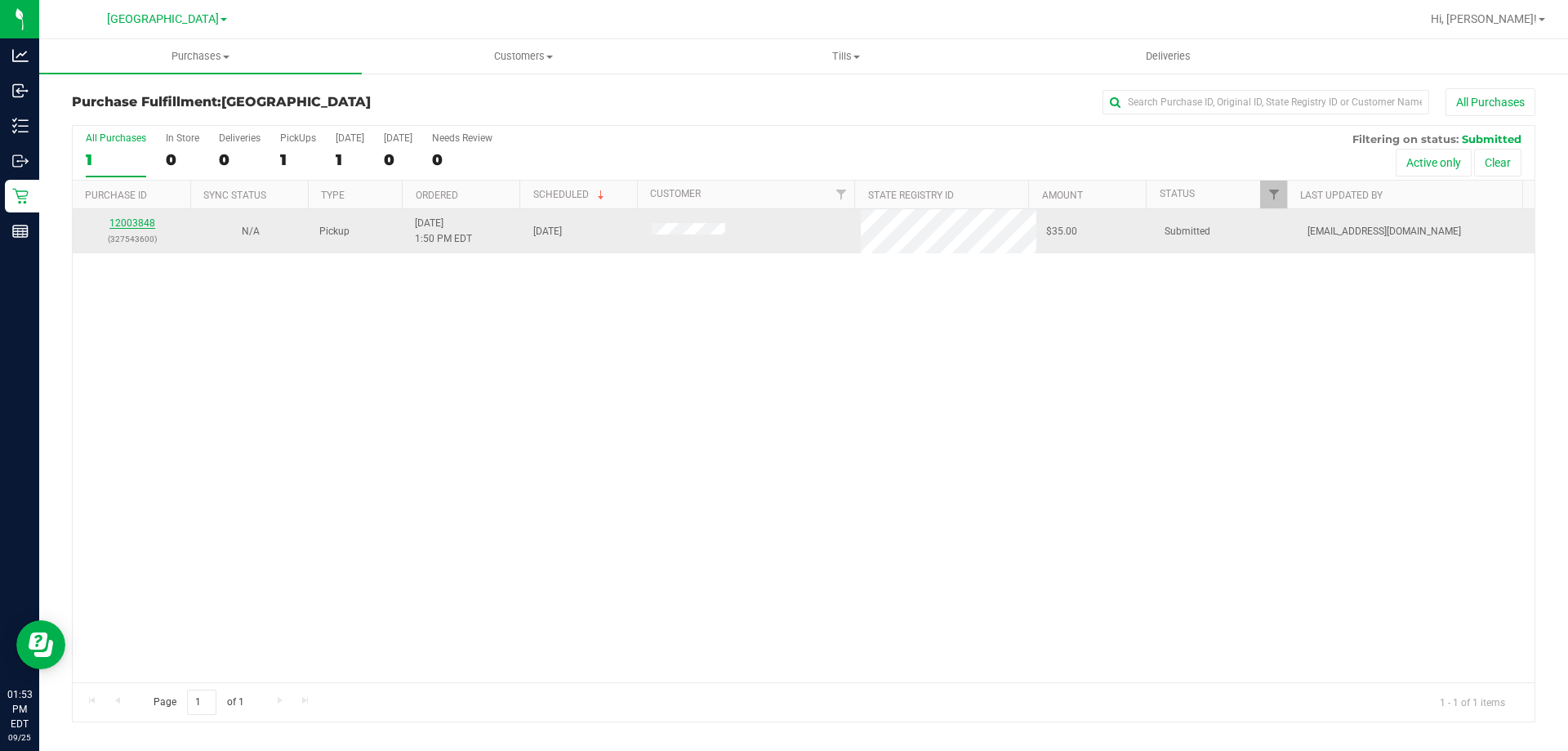
click at [141, 220] on link "12003848" at bounding box center [132, 223] width 46 height 11
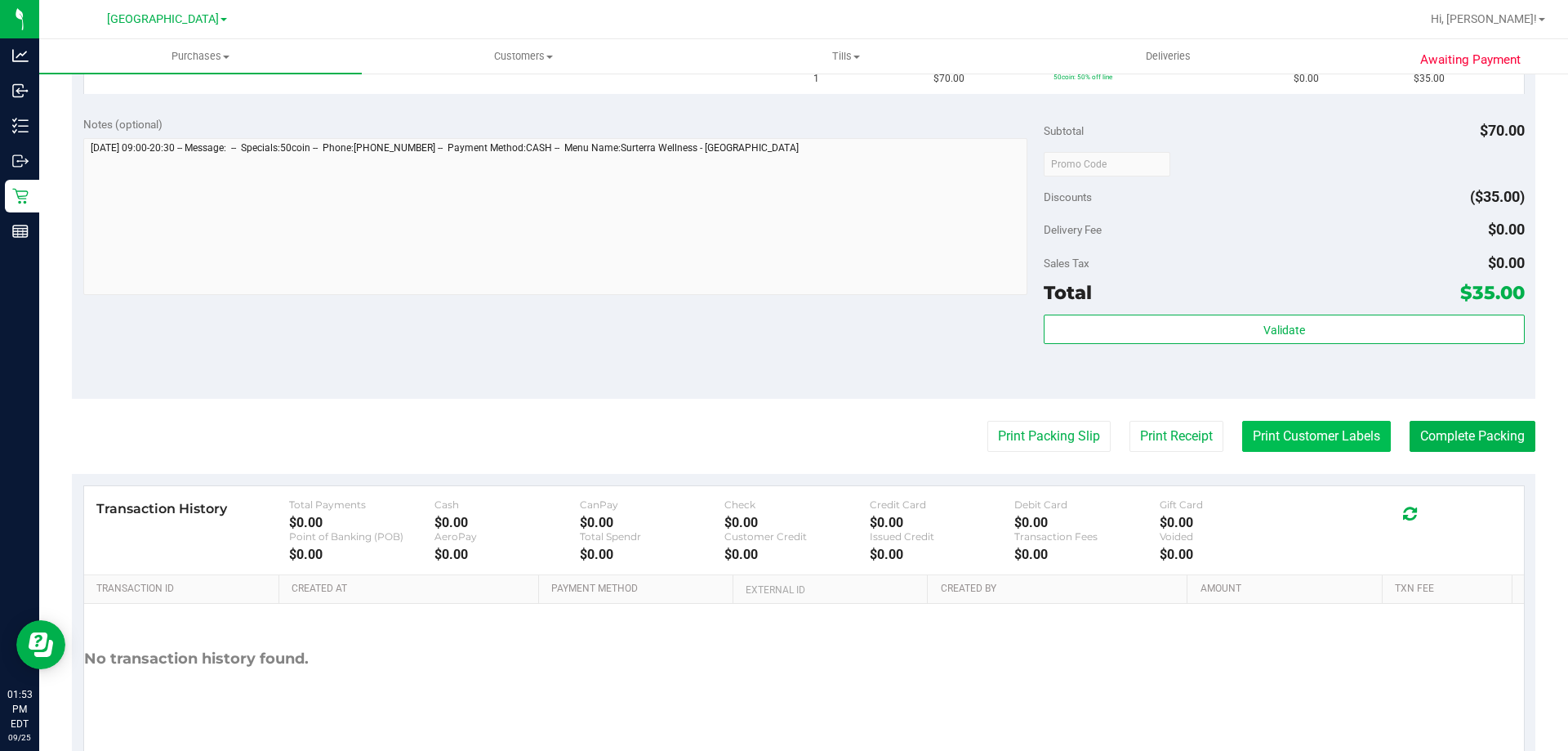
scroll to position [490, 0]
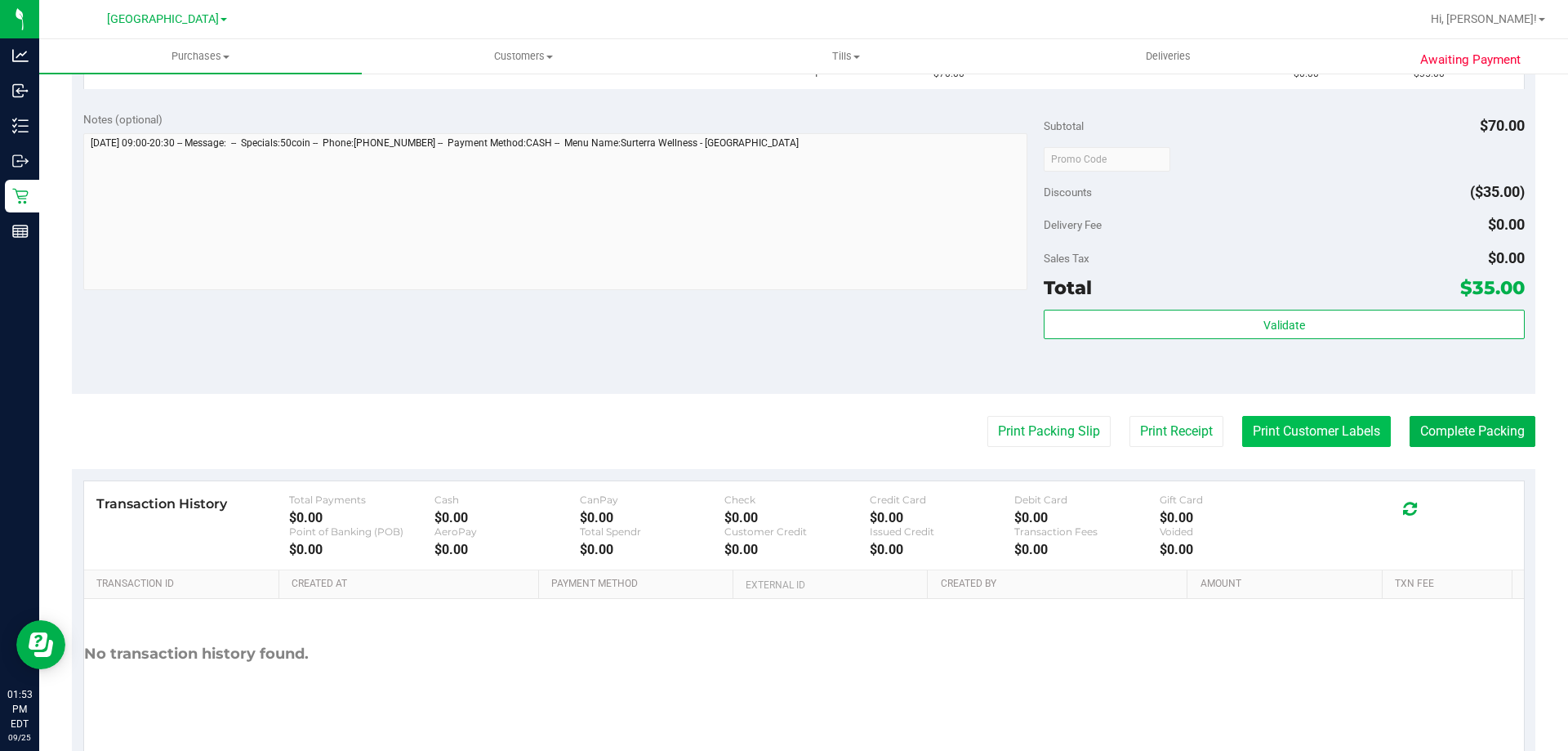
click at [1271, 437] on button "Print Customer Labels" at bounding box center [1316, 432] width 148 height 31
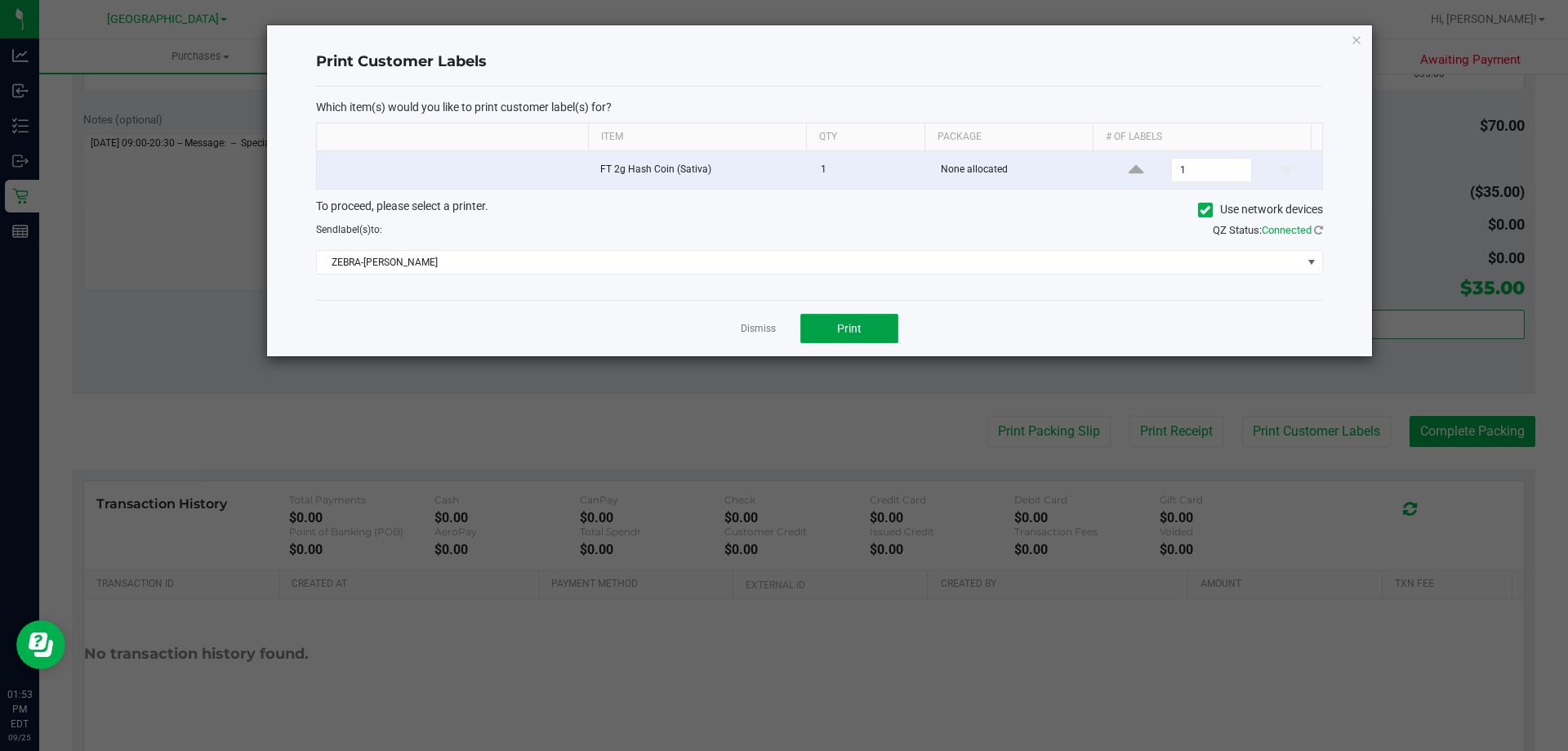
click at [834, 320] on button "Print" at bounding box center [849, 329] width 98 height 29
click at [757, 329] on link "Dismiss" at bounding box center [758, 329] width 36 height 14
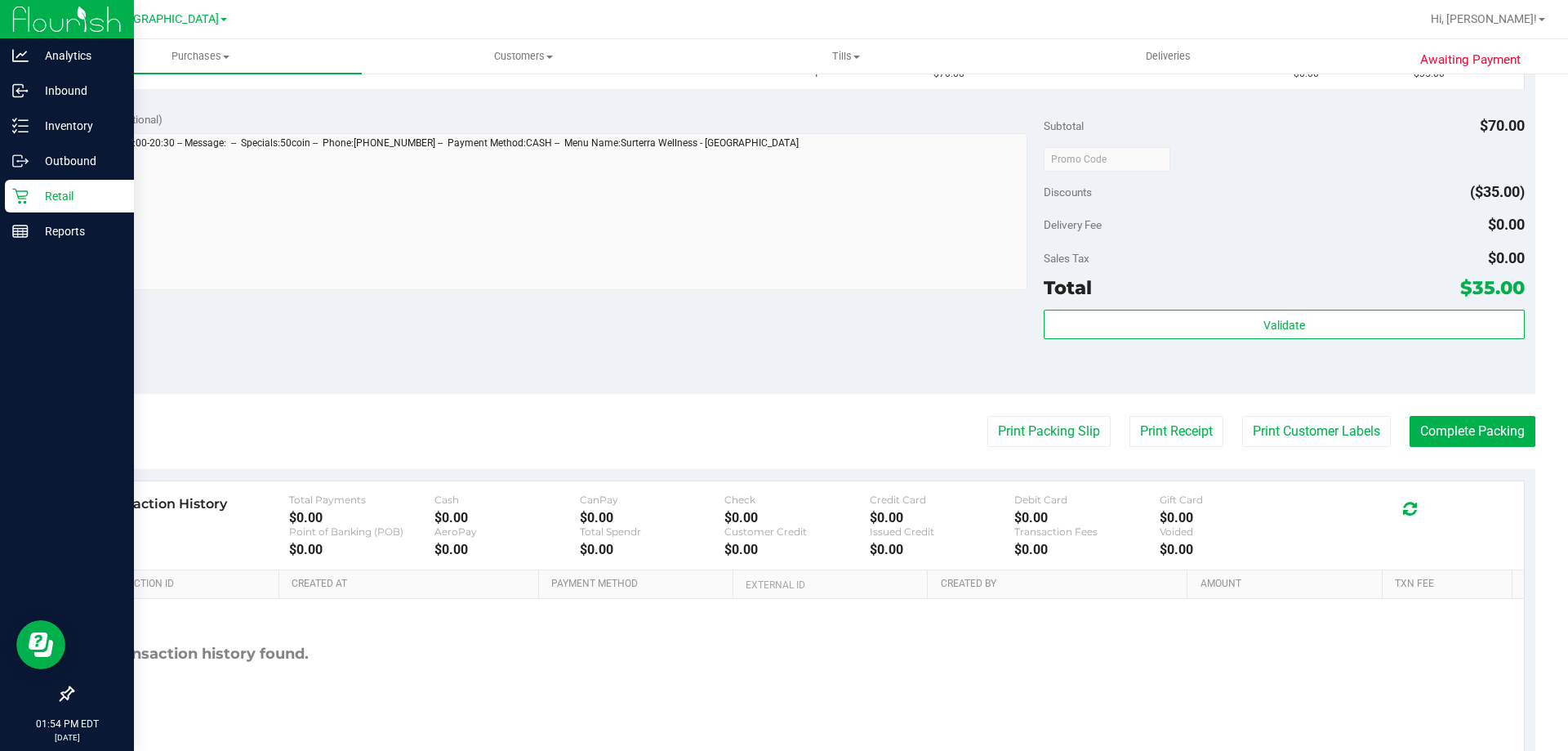
click at [87, 194] on p "Retail" at bounding box center [77, 196] width 98 height 20
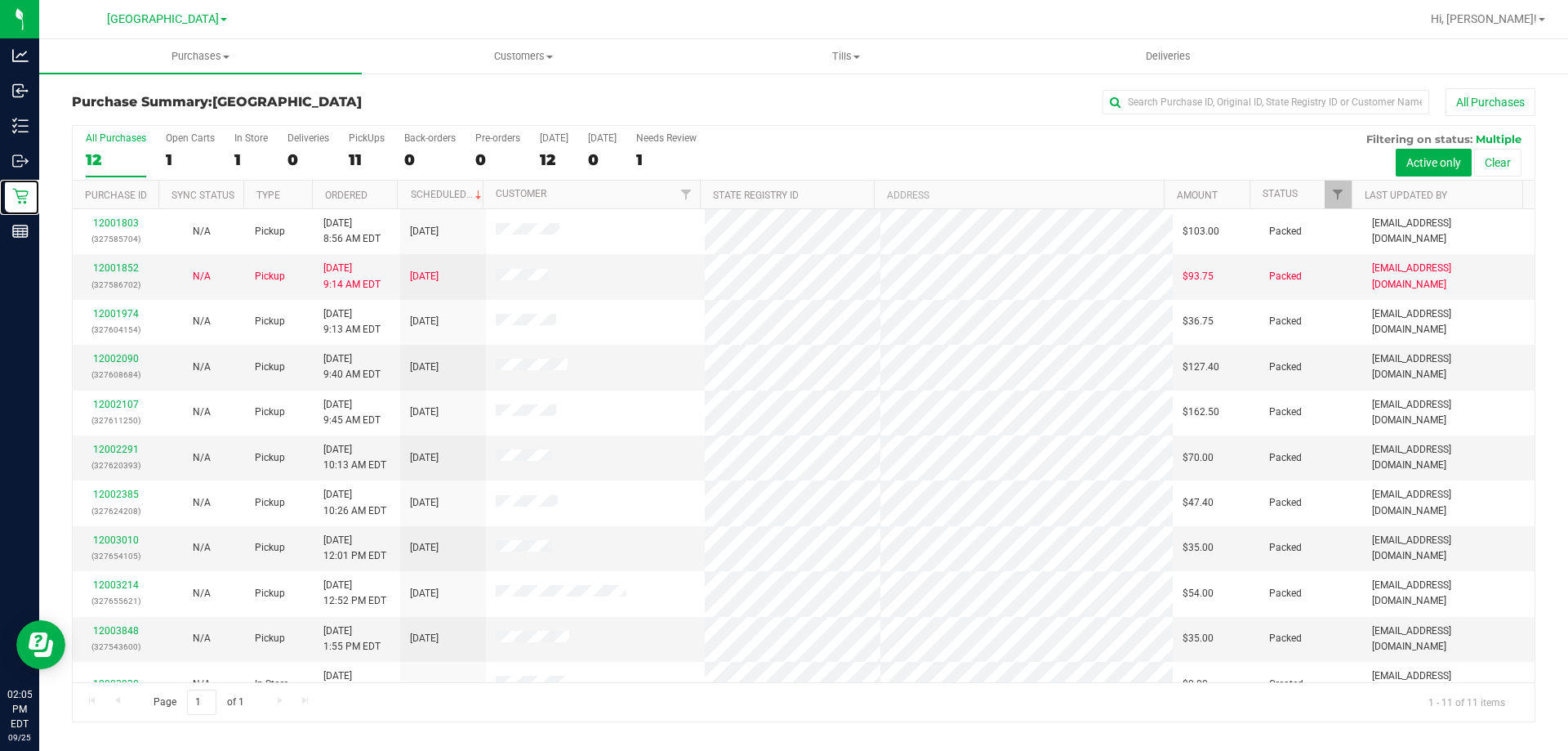
scroll to position [23, 0]
